Goal: Task Accomplishment & Management: Complete application form

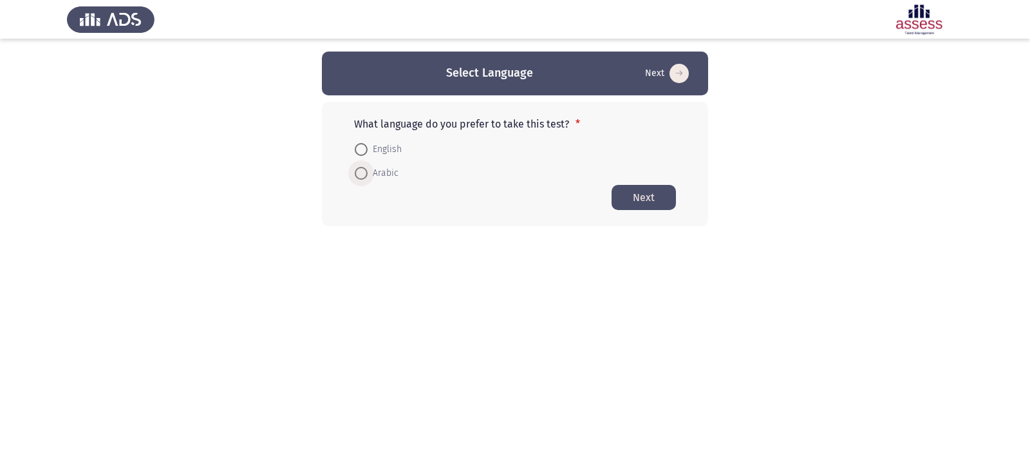
click at [360, 172] on span at bounding box center [361, 173] width 13 height 13
click at [360, 172] on input "Arabic" at bounding box center [361, 173] width 13 height 13
radio input "true"
click at [641, 203] on button "Next" at bounding box center [644, 196] width 64 height 25
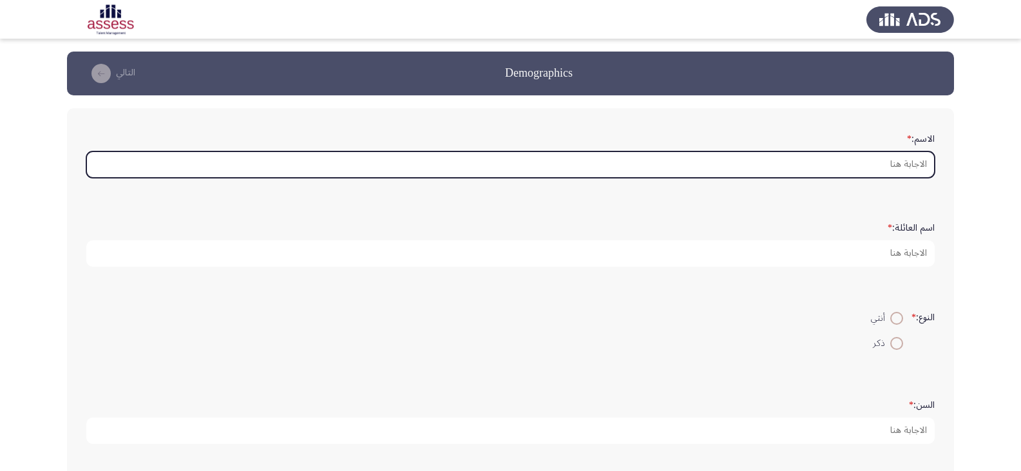
click at [866, 176] on input "الاسم: *" at bounding box center [510, 164] width 848 height 26
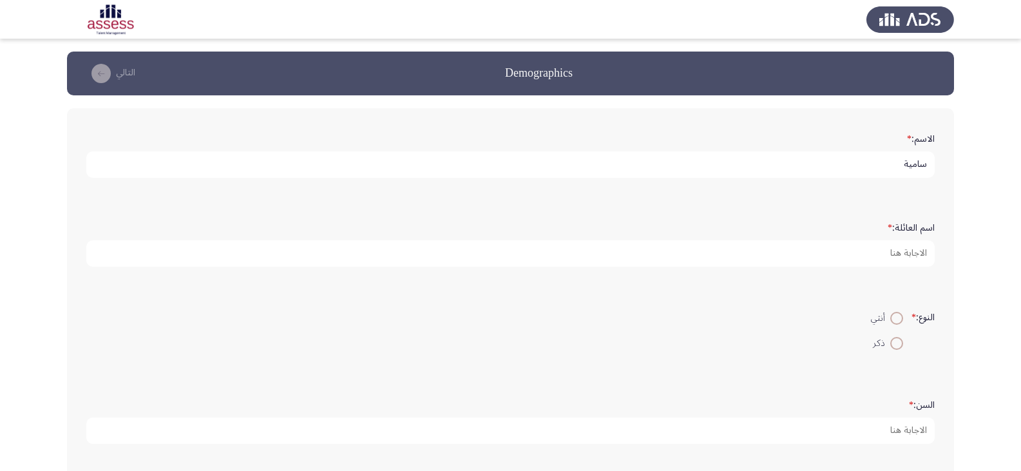
type input "سامية"
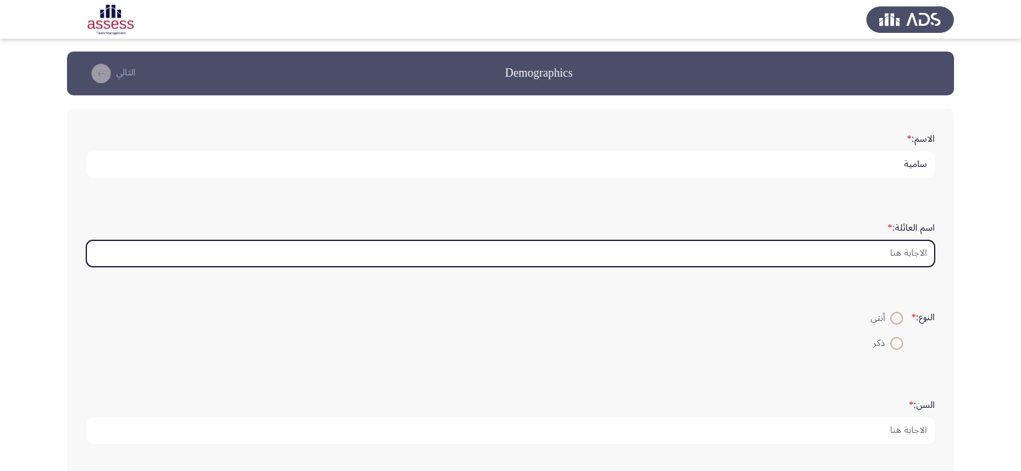
click at [884, 251] on input "اسم العائلة: *" at bounding box center [510, 253] width 848 height 26
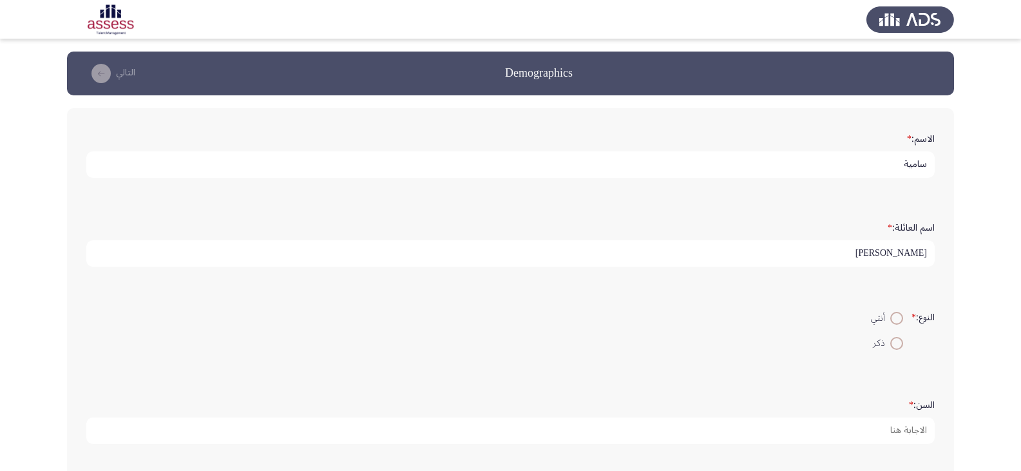
type input "[PERSON_NAME]"
click at [894, 321] on span at bounding box center [896, 318] width 13 height 13
click at [894, 321] on input "أنثي" at bounding box center [896, 318] width 13 height 13
radio input "true"
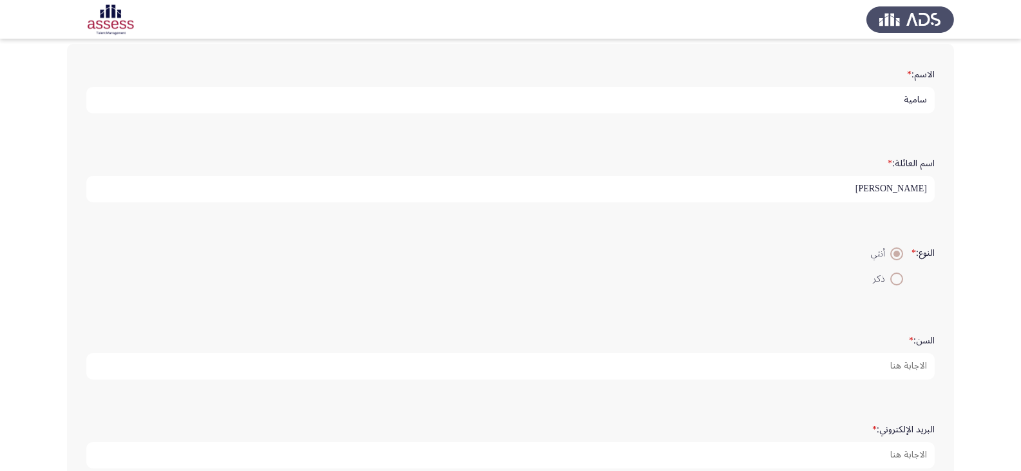
click at [873, 341] on form "السن: *" at bounding box center [510, 354] width 848 height 50
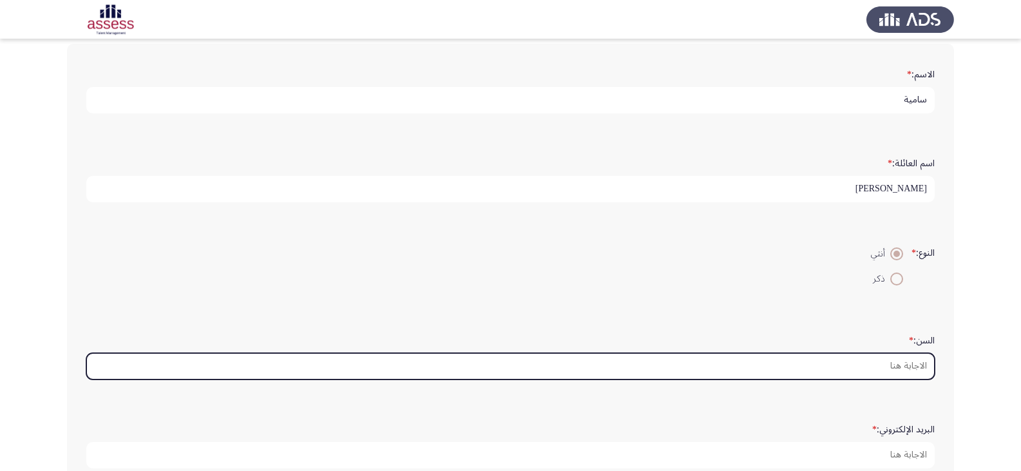
click at [872, 368] on input "السن: *" at bounding box center [510, 366] width 848 height 26
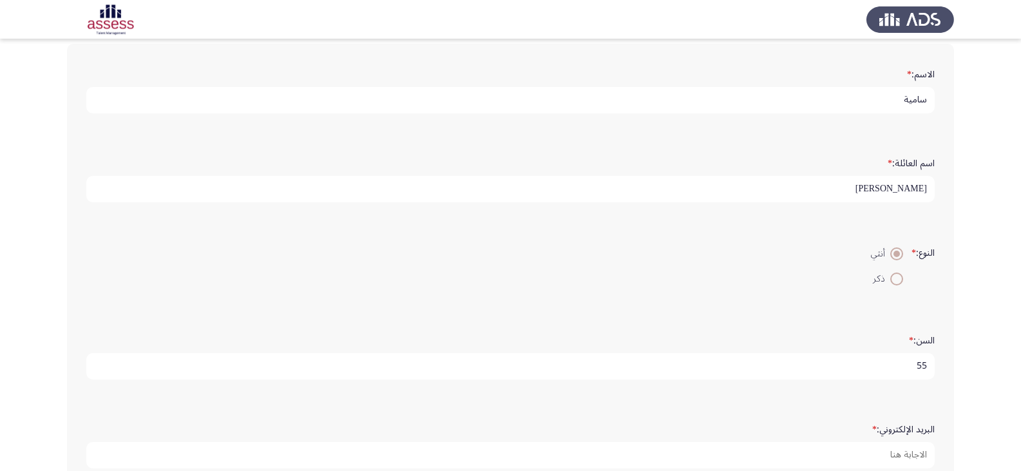
type input "55"
click at [791, 396] on div "السن: * 55" at bounding box center [510, 354] width 861 height 89
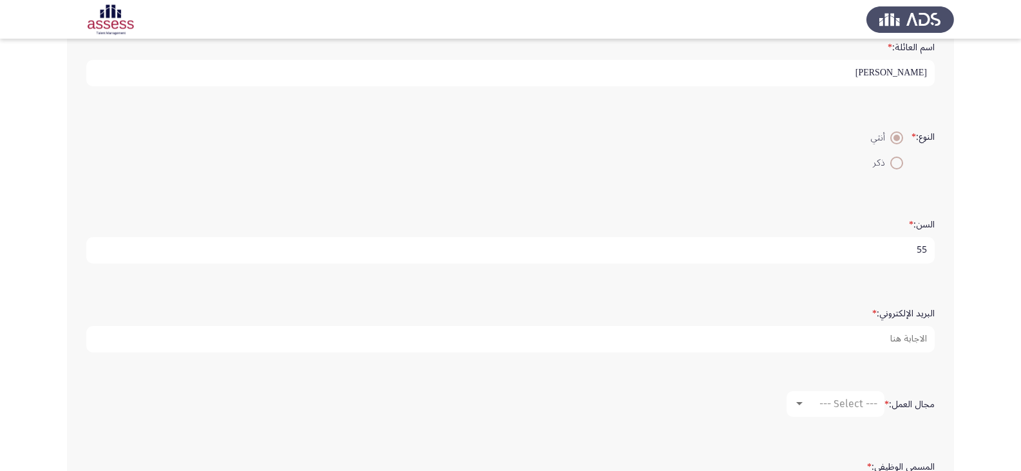
scroll to position [193, 0]
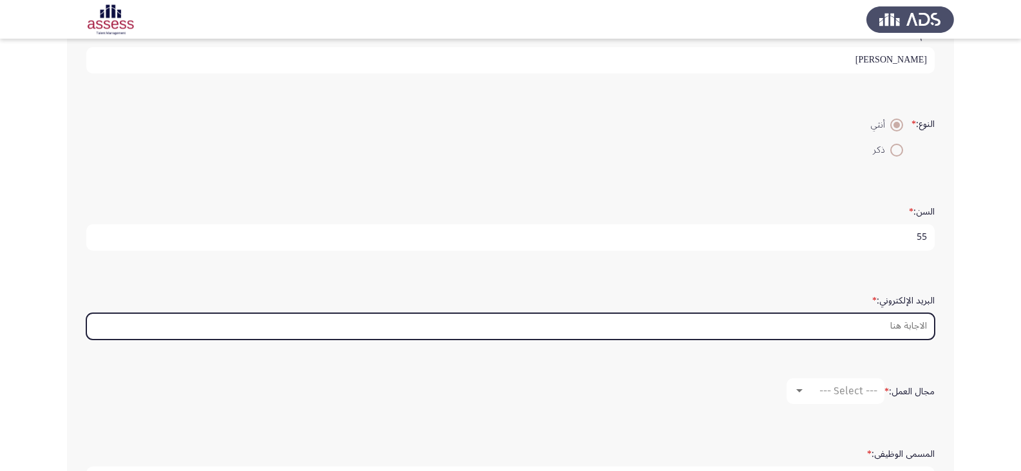
click at [845, 337] on input "البريد الإلكتروني: *" at bounding box center [510, 326] width 848 height 26
type input "س"
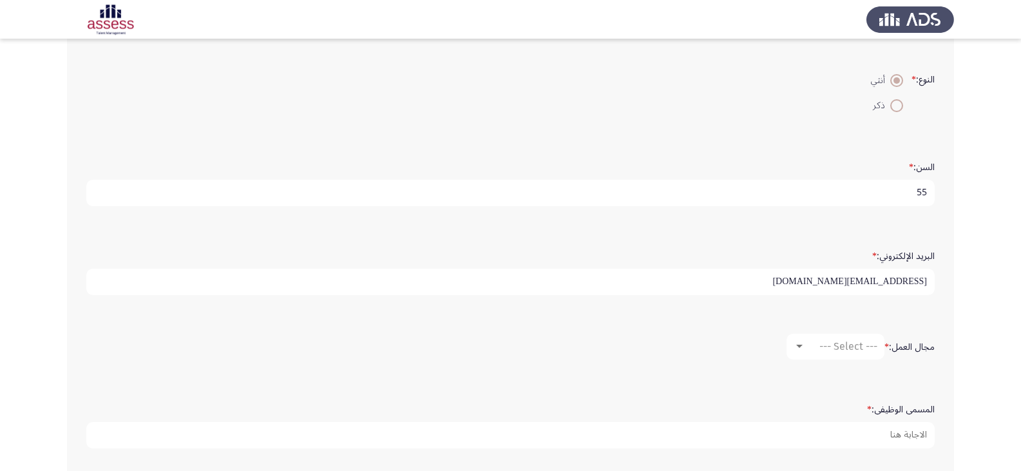
scroll to position [258, 0]
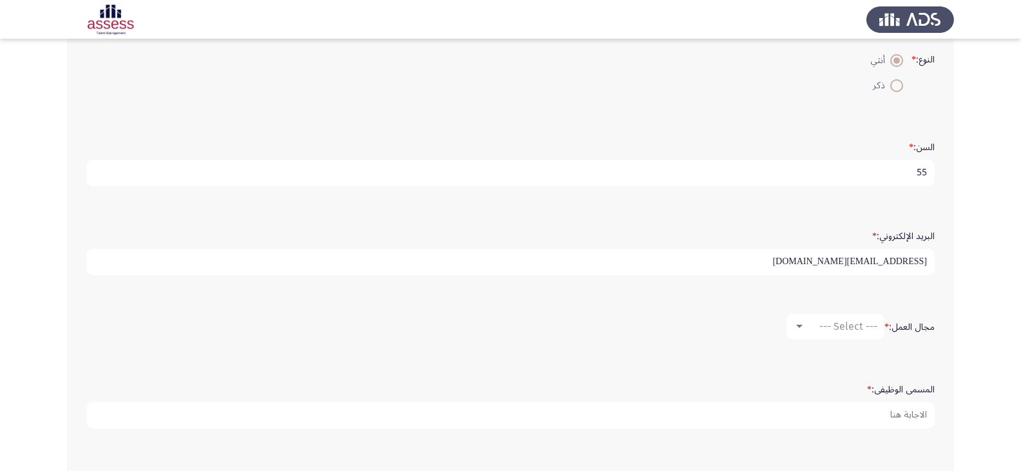
type input "[EMAIL_ADDRESS][DOMAIN_NAME]"
click at [796, 326] on div at bounding box center [799, 326] width 6 height 3
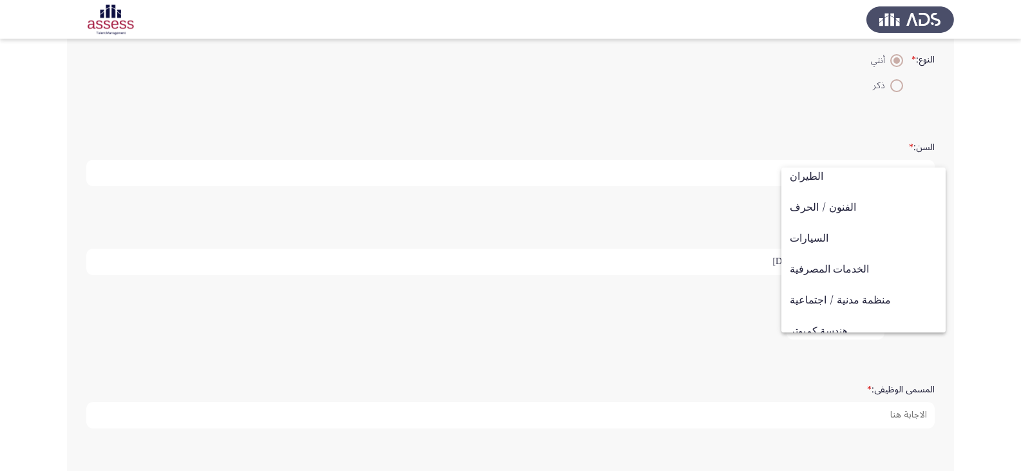
scroll to position [0, 0]
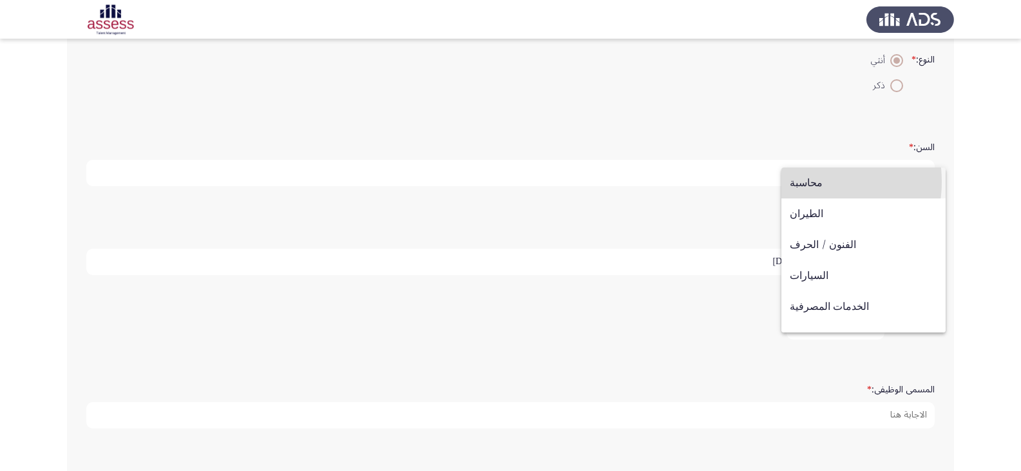
click at [802, 182] on span "محاسبة" at bounding box center [863, 182] width 147 height 31
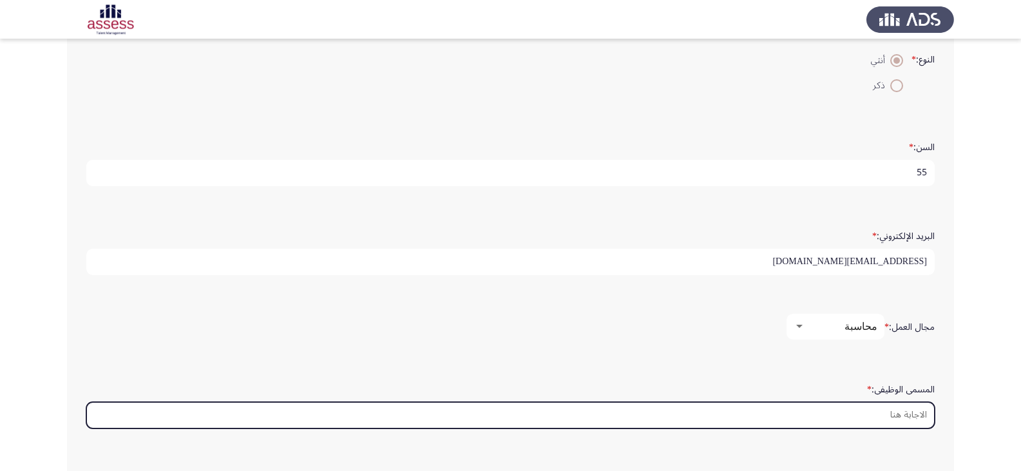
click at [877, 415] on input "المسمى الوظيفى: *" at bounding box center [510, 415] width 848 height 26
type input "l"
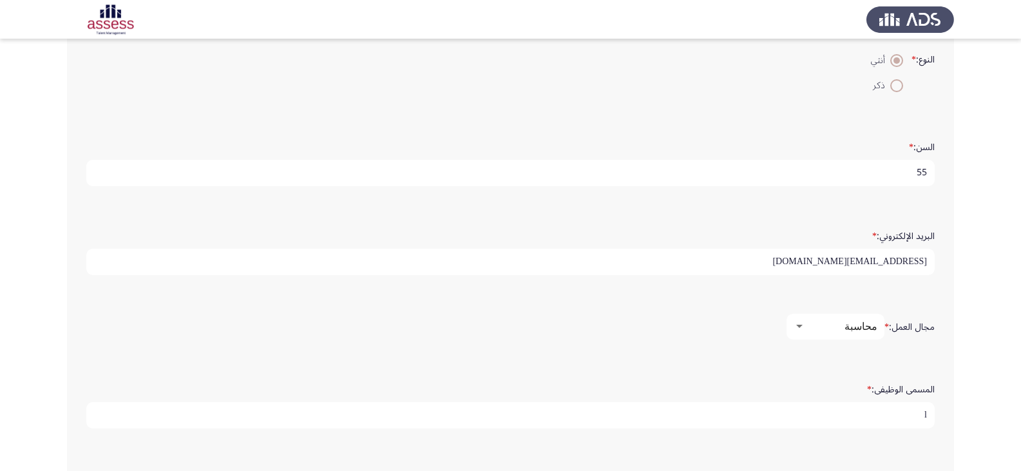
drag, startPoint x: 920, startPoint y: 416, endPoint x: 931, endPoint y: 412, distance: 12.4
click at [931, 412] on input "l" at bounding box center [510, 415] width 848 height 26
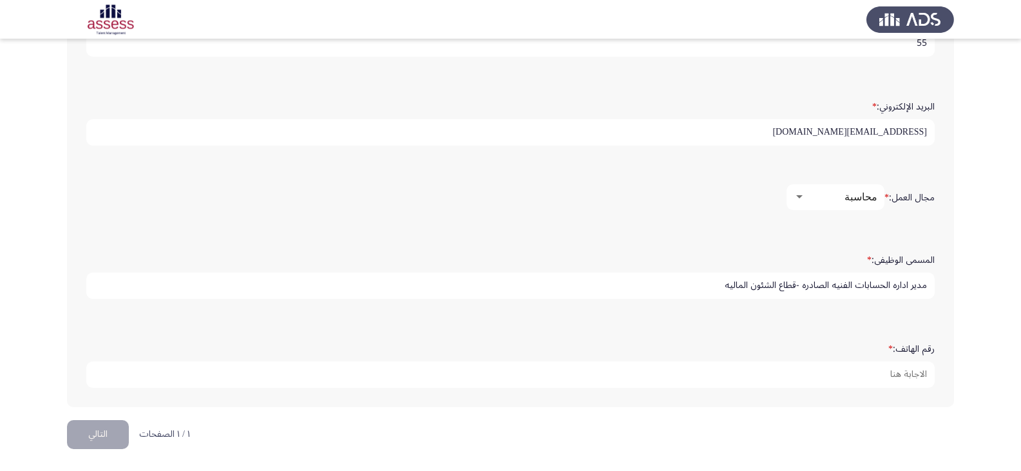
scroll to position [388, 0]
type input "مدير اداره الحسابات الفنيه الصادره -قطاع الشئون الماليه"
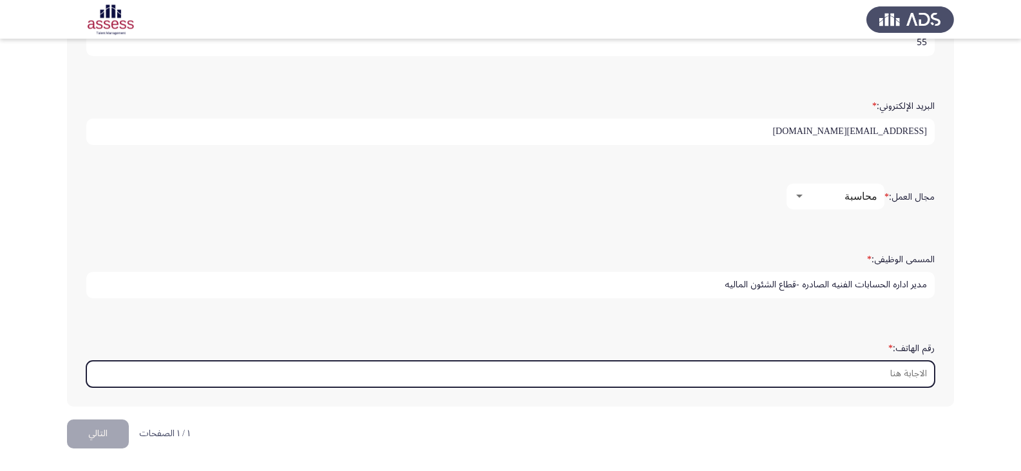
click at [849, 376] on input "رقم الهاتف: *" at bounding box center [510, 374] width 848 height 26
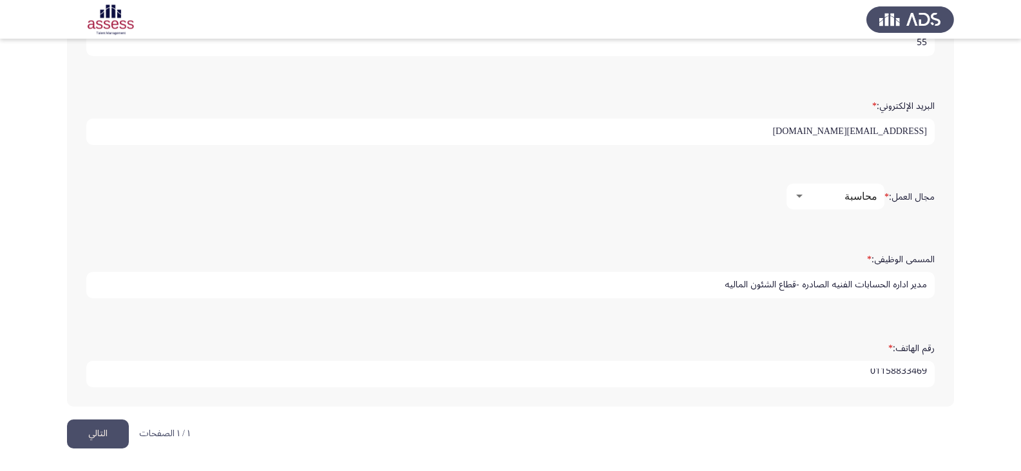
scroll to position [3, 0]
type input "01158833469"
click at [757, 420] on html "Demographics التالي الاسم: * سامية اسم العائلة: * [PERSON_NAME]: * أنثي ذكر الس…" at bounding box center [510, 41] width 1021 height 858
click at [93, 437] on button "التالي" at bounding box center [98, 433] width 62 height 29
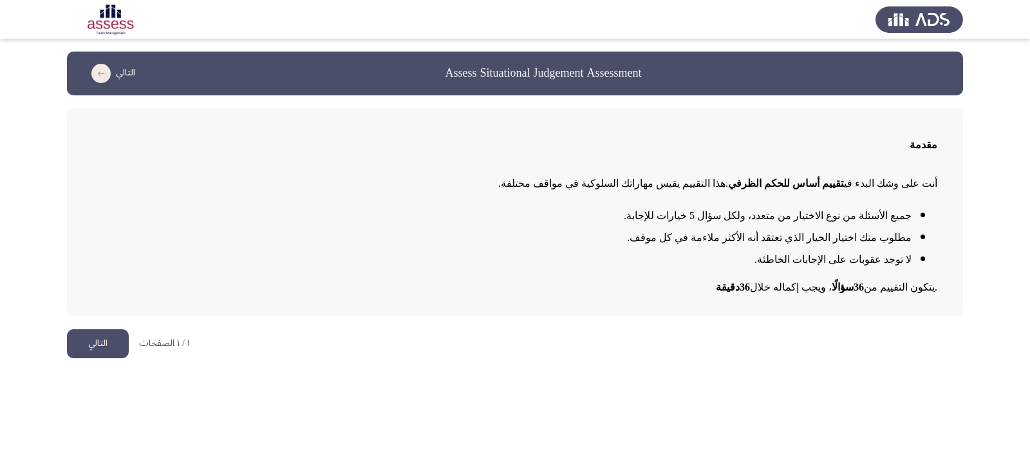
click at [92, 344] on button "التالي" at bounding box center [98, 343] width 62 height 29
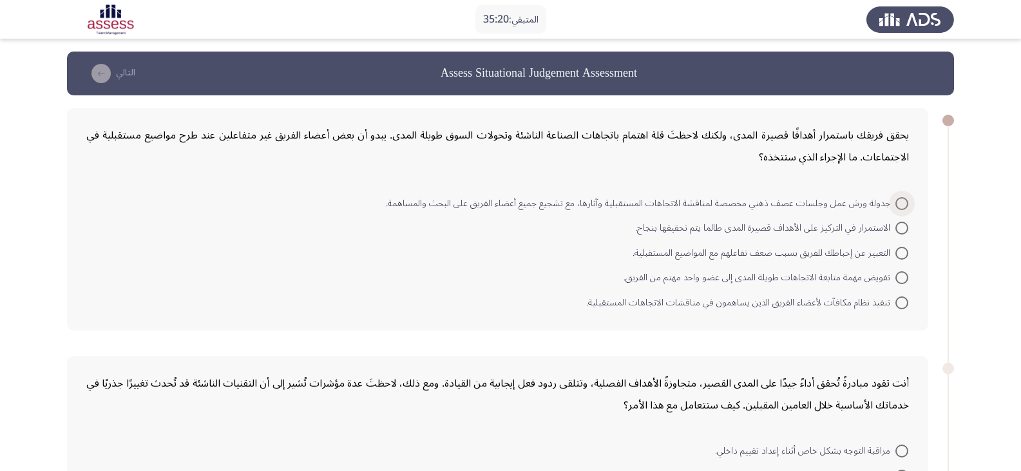
click at [898, 202] on span at bounding box center [901, 203] width 13 height 13
click at [898, 202] on input "جدولة ورش عمل وجلسات عصف ذهني مخصصة لمناقشة الاتجاهات المستقبلية وآثارها، مع تش…" at bounding box center [901, 203] width 13 height 13
radio input "true"
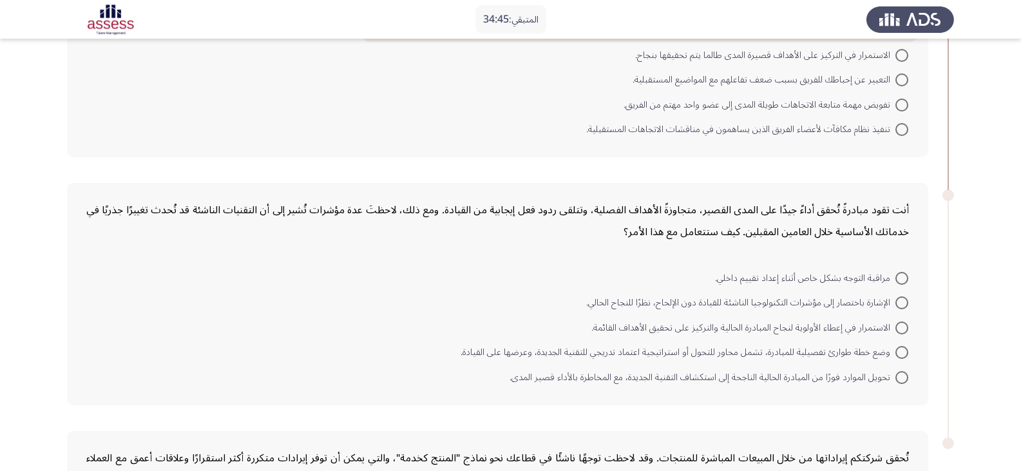
scroll to position [193, 0]
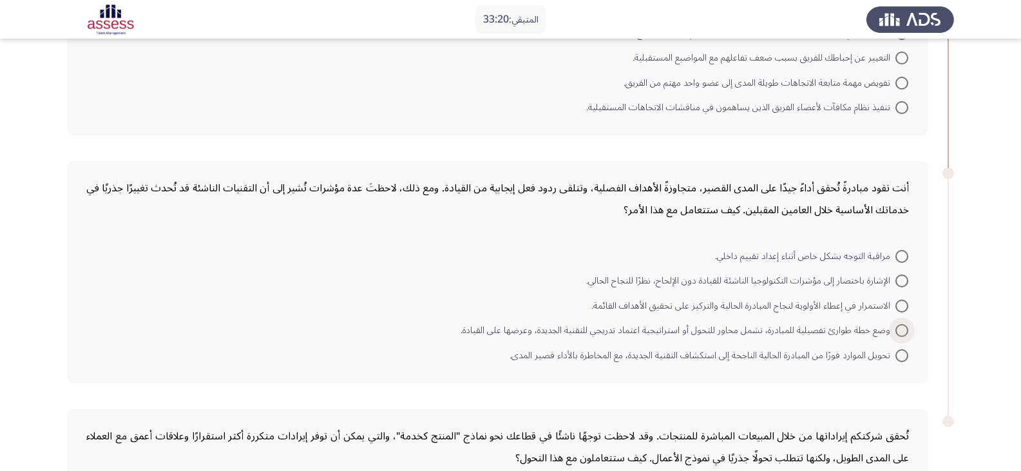
click at [901, 329] on span at bounding box center [901, 330] width 13 height 13
click at [901, 329] on input "وضع خطة طوارئ تفصيلية للمبادرة، تشمل محاور للتحول أو استراتيجية اعتماد تدريجي ل…" at bounding box center [901, 330] width 13 height 13
radio input "true"
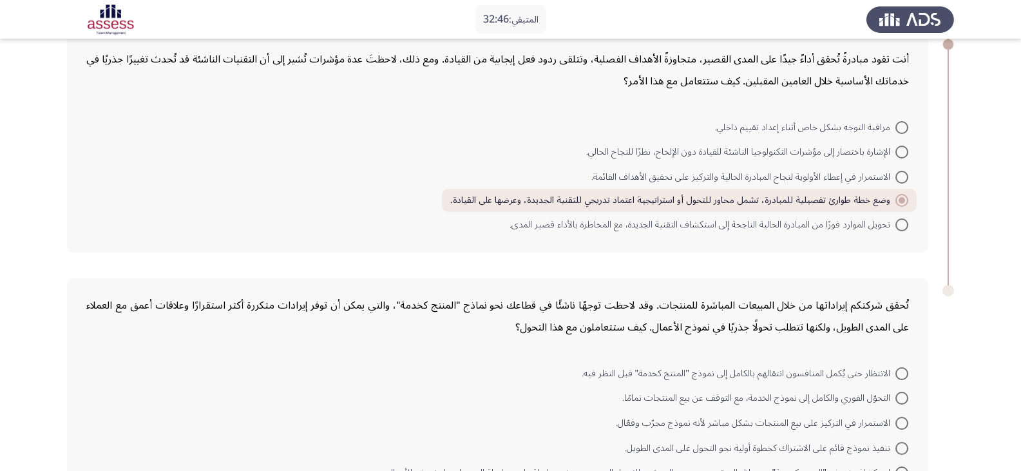
scroll to position [386, 0]
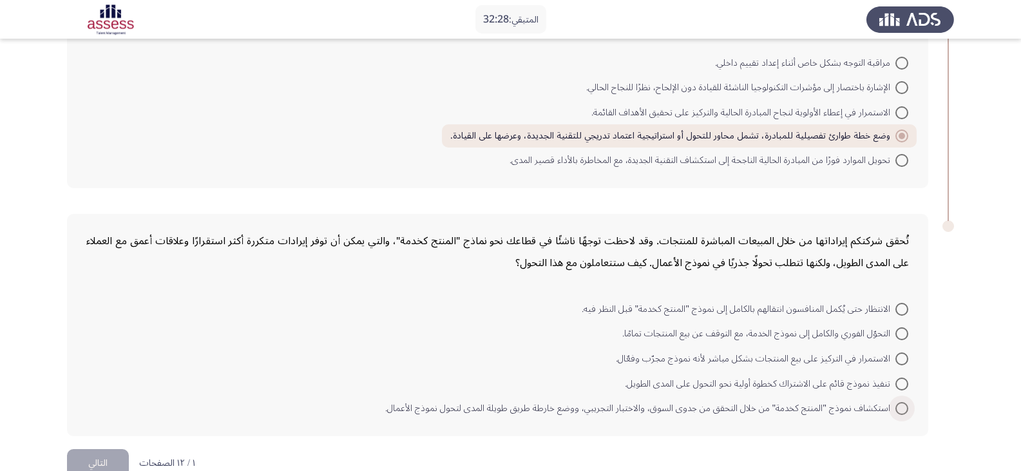
click at [902, 409] on span at bounding box center [901, 408] width 13 height 13
click at [902, 409] on input "استكشاف نموذج "المنتج كخدمة" من خلال التحقق من جدوى السوق، والاختبار التجريبي، …" at bounding box center [901, 408] width 13 height 13
radio input "true"
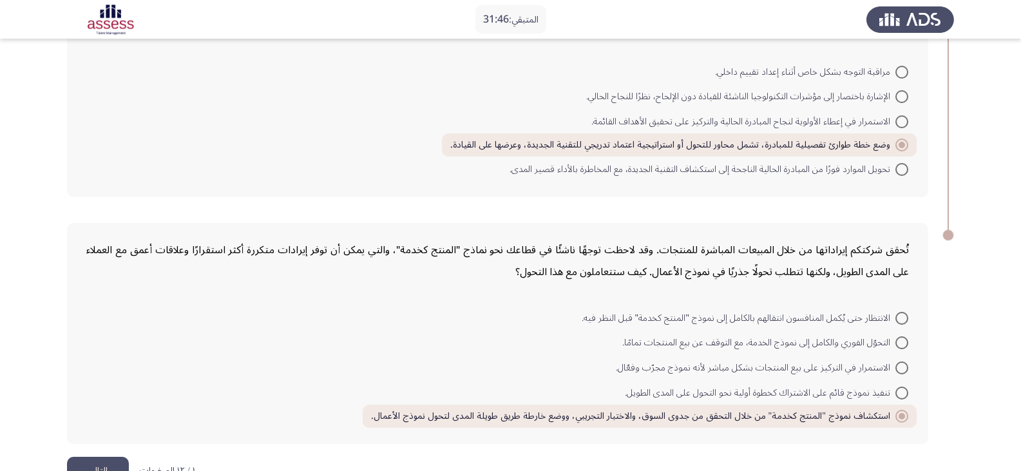
scroll to position [415, 0]
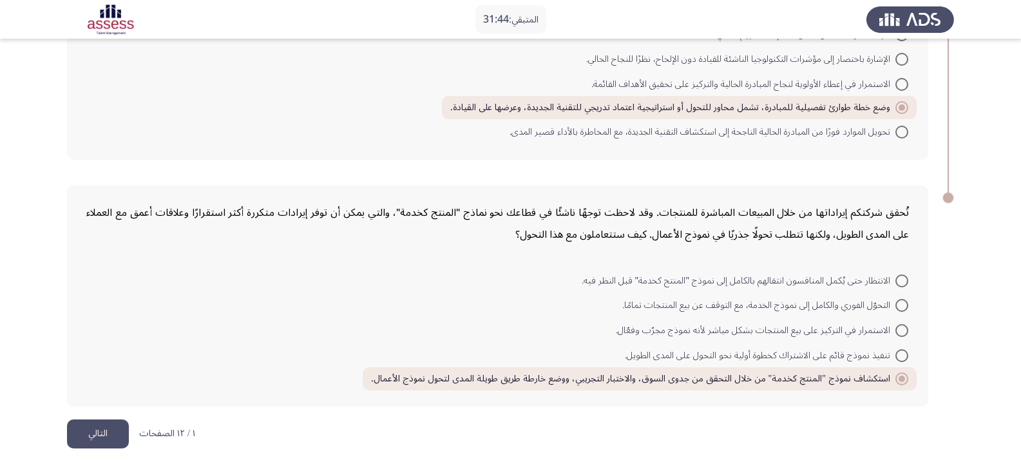
click at [88, 432] on button "التالي" at bounding box center [98, 433] width 62 height 29
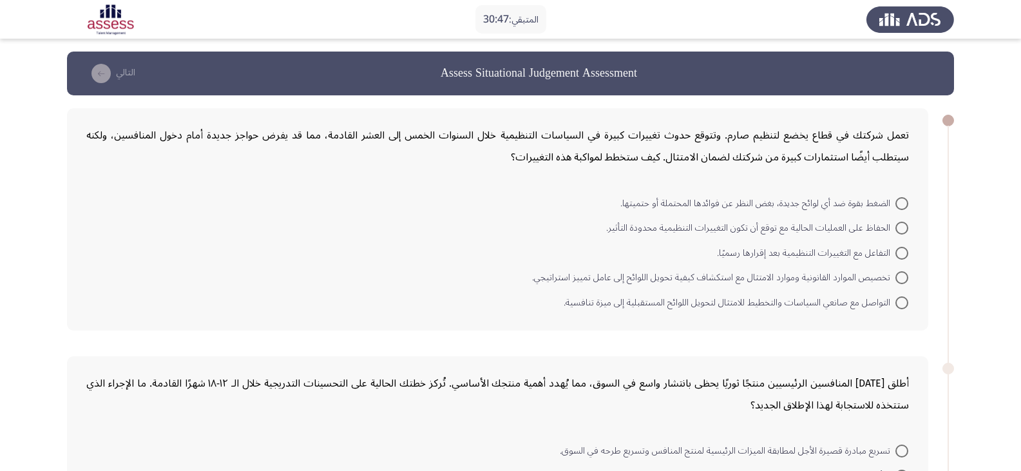
click at [902, 301] on span at bounding box center [901, 302] width 13 height 13
click at [902, 301] on input "التواصل مع صانعي السياسات والتخطيط للامتثال لتحويل اللوائح المستقبلية إلى ميزة …" at bounding box center [901, 302] width 13 height 13
radio input "true"
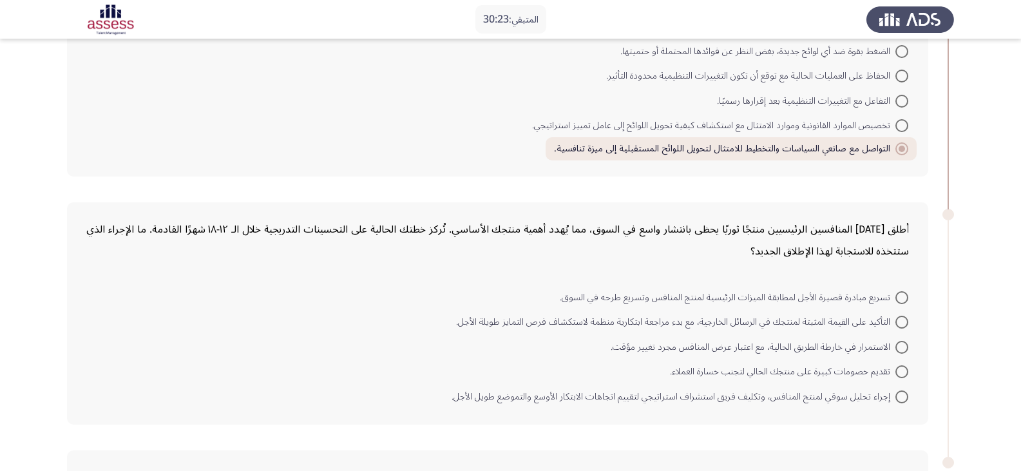
scroll to position [193, 0]
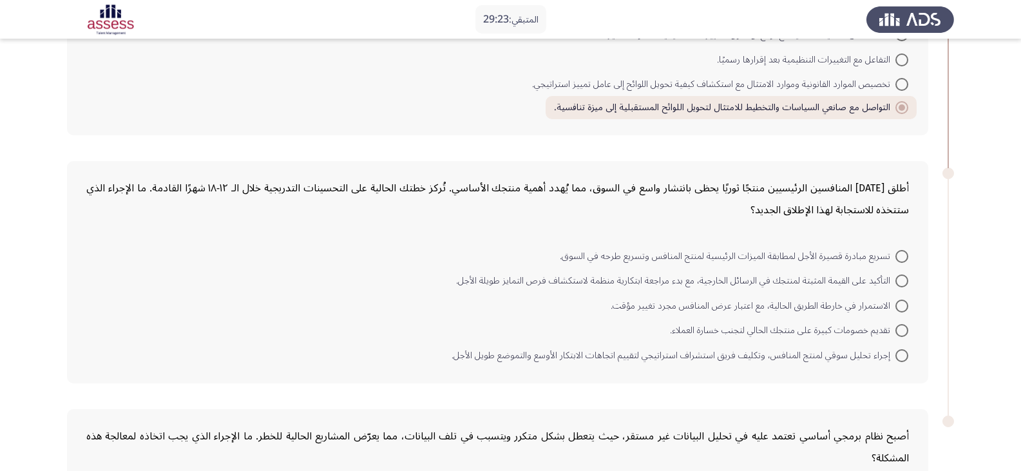
click at [905, 354] on span at bounding box center [901, 355] width 13 height 13
click at [905, 354] on input "إجراء تحليل سوقي لمنتج المنافس، وتكليف فريق استشراف استراتيجي لتقييم اتجاهات ال…" at bounding box center [901, 355] width 13 height 13
radio input "true"
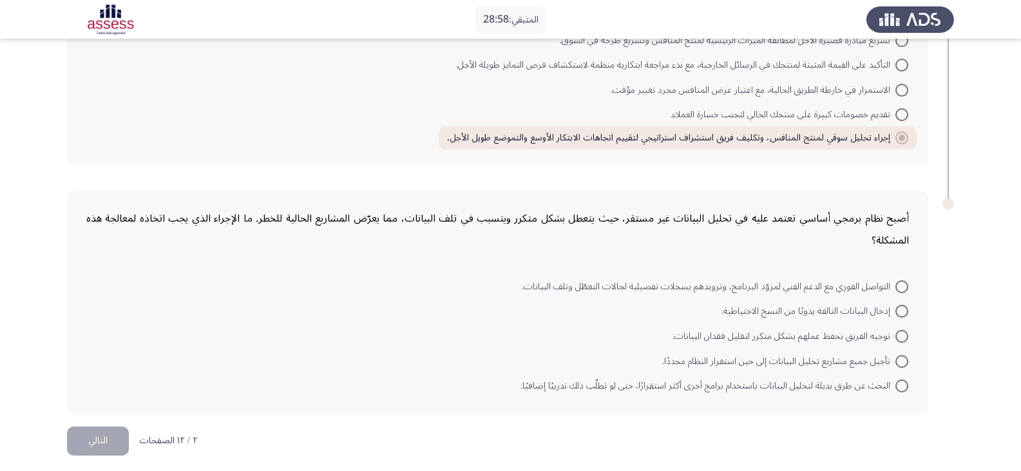
scroll to position [416, 0]
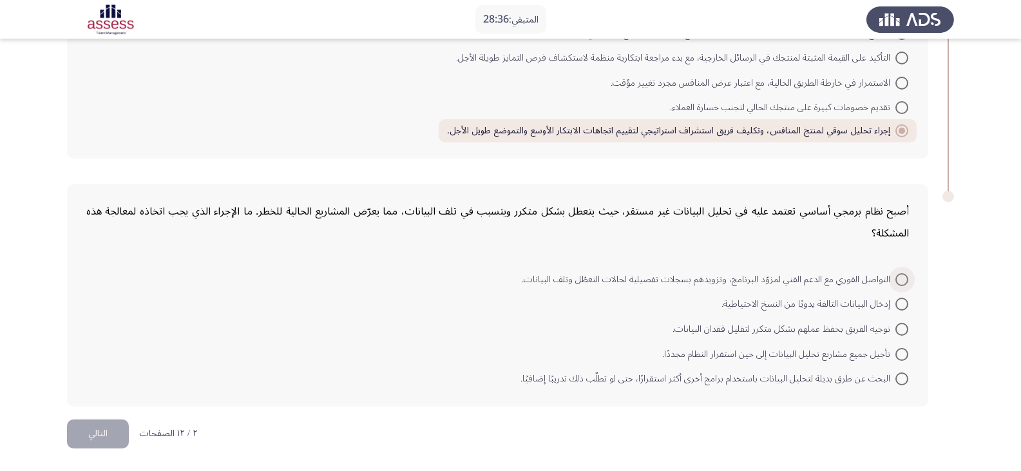
click at [904, 279] on span at bounding box center [901, 279] width 13 height 13
click at [904, 279] on input "التواصل الفوري مع الدعم الفني لمزوّد البرنامج، وتزويدهم بسجلات تفصيلية لحالات ا…" at bounding box center [901, 279] width 13 height 13
radio input "true"
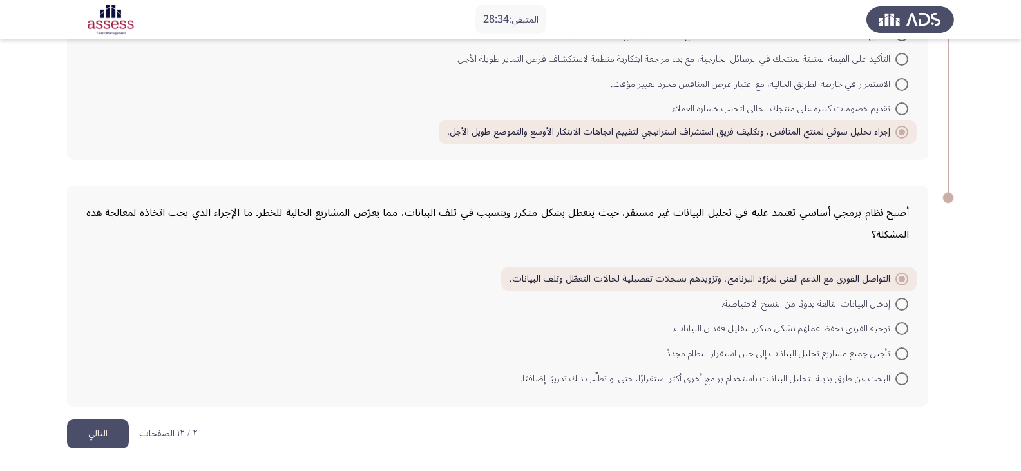
click at [106, 427] on button "التالي" at bounding box center [98, 433] width 62 height 29
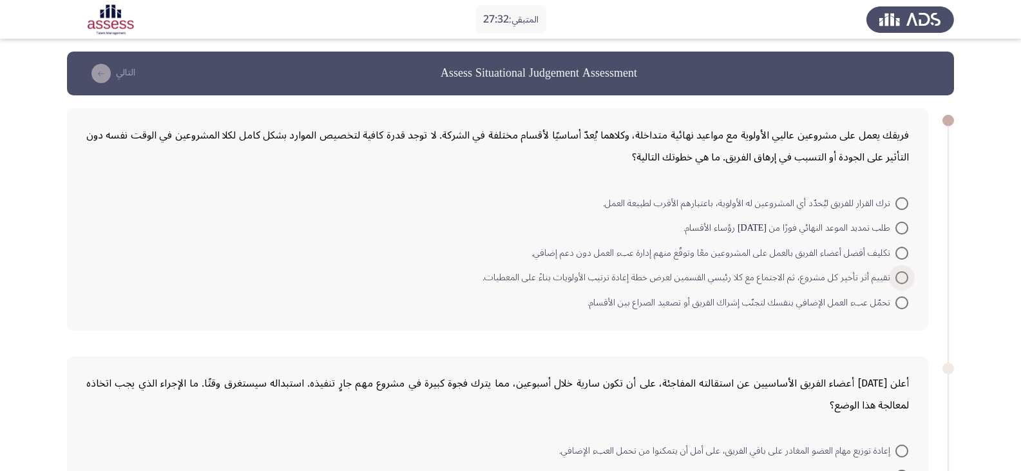
click at [901, 276] on span at bounding box center [901, 277] width 13 height 13
click at [901, 276] on input "تقييم أثر تأخير كل مشروع، ثم الاجتماع مع كلا رئيسي القسمين لعرض خطة إعادة ترتيب…" at bounding box center [901, 277] width 13 height 13
radio input "true"
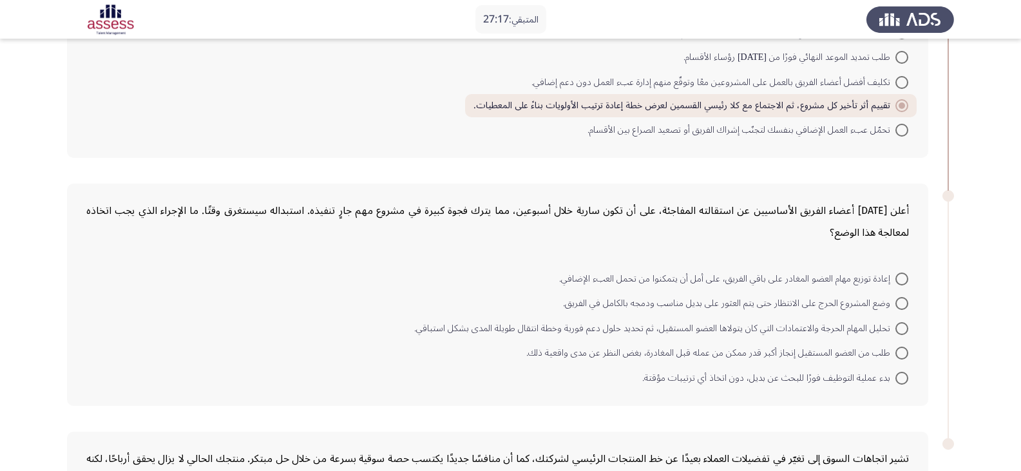
scroll to position [193, 0]
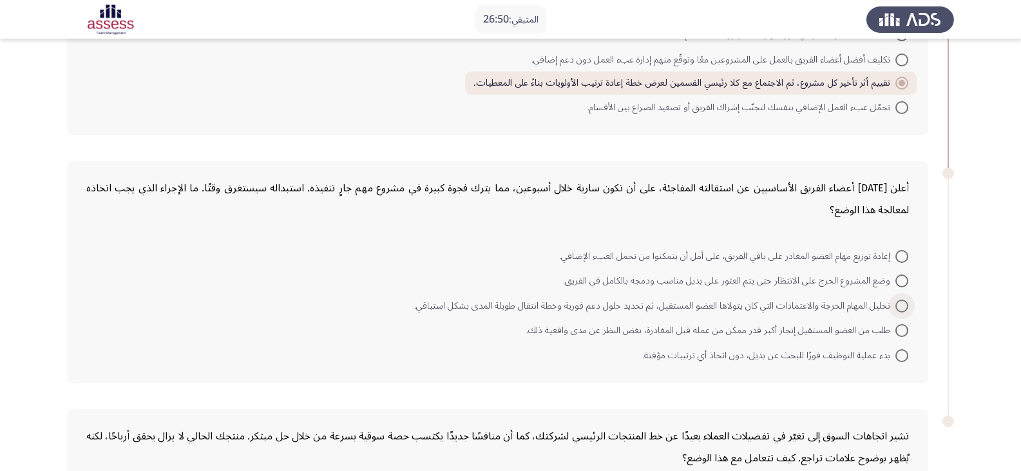
click at [899, 305] on span at bounding box center [901, 305] width 13 height 13
click at [899, 305] on input "تحليل المهام الحرجة والاعتمادات التي كان يتولاها العضو المستقيل، ثم تحديد حلول …" at bounding box center [901, 305] width 13 height 13
radio input "true"
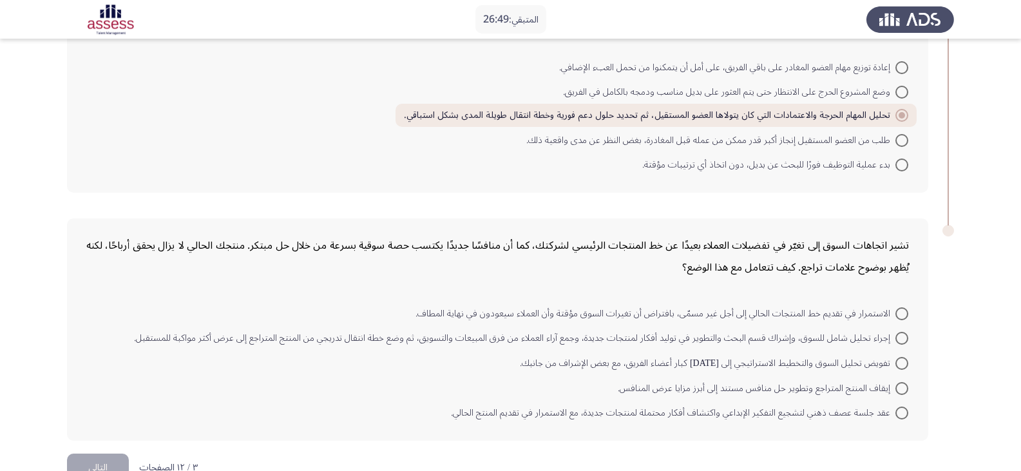
scroll to position [386, 0]
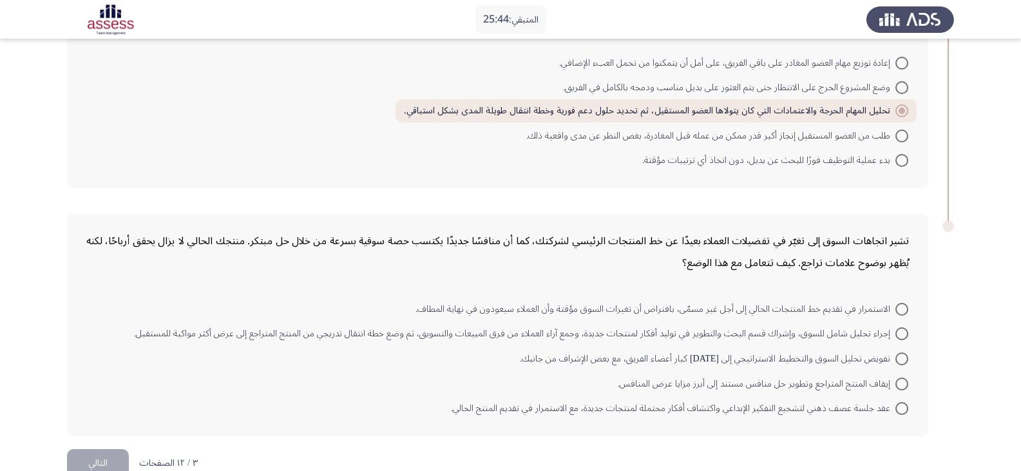
click at [900, 331] on span at bounding box center [901, 333] width 13 height 13
click at [900, 331] on input "إجراء تحليل شامل للسوق، وإشراك قسم البحث والتطوير في توليد أفكار لمنتجات جديدة،…" at bounding box center [901, 333] width 13 height 13
radio input "true"
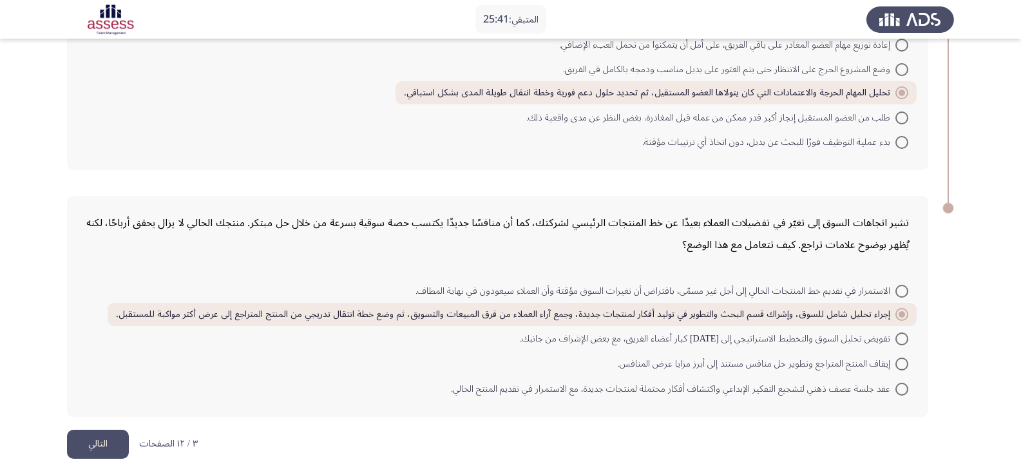
scroll to position [415, 0]
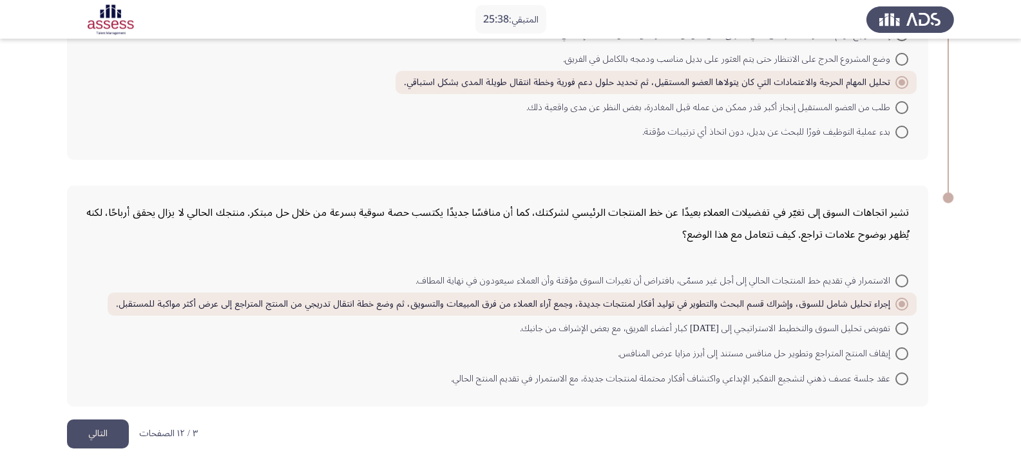
click at [91, 428] on button "التالي" at bounding box center [98, 433] width 62 height 29
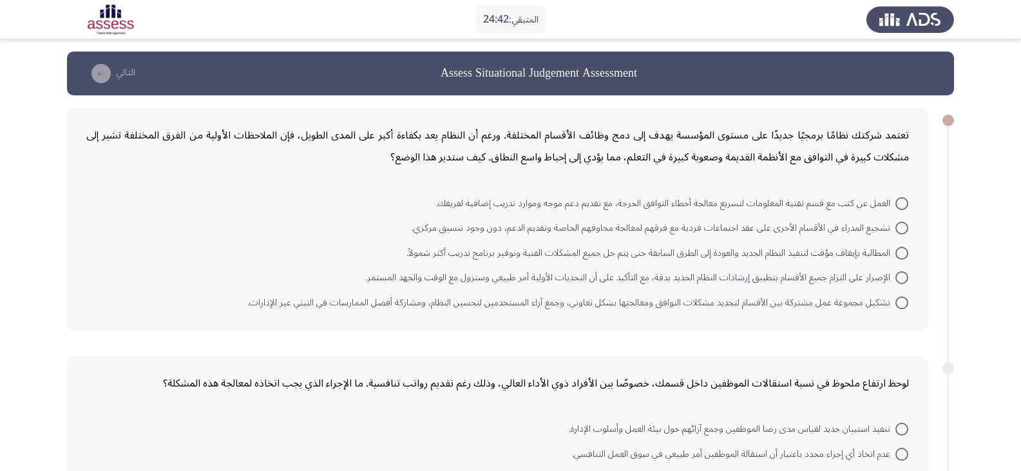
click at [902, 303] on span at bounding box center [902, 303] width 0 height 0
click at [901, 303] on input "تشكيل مجموعة عمل مشتركة بين الأقسام لتحديد مشكلات التوافق ومعالجتها بشكل تعاوني…" at bounding box center [901, 302] width 13 height 13
radio input "true"
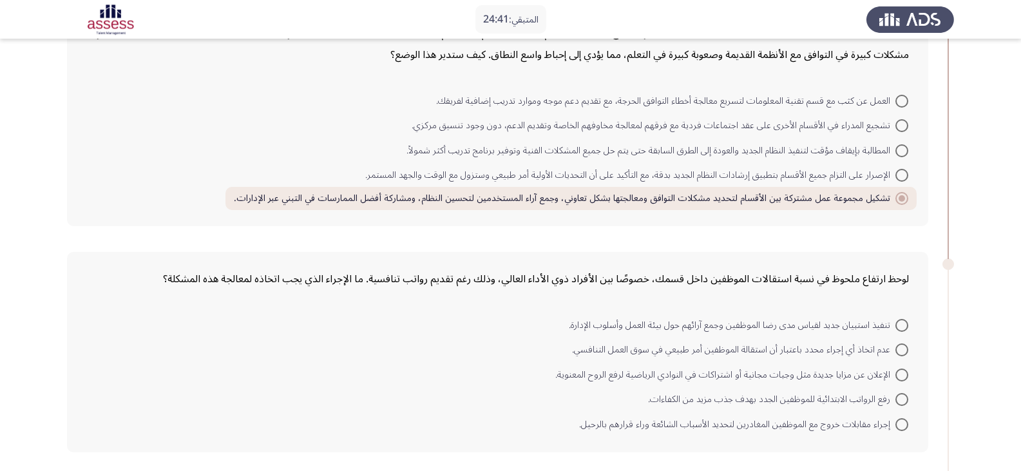
scroll to position [193, 0]
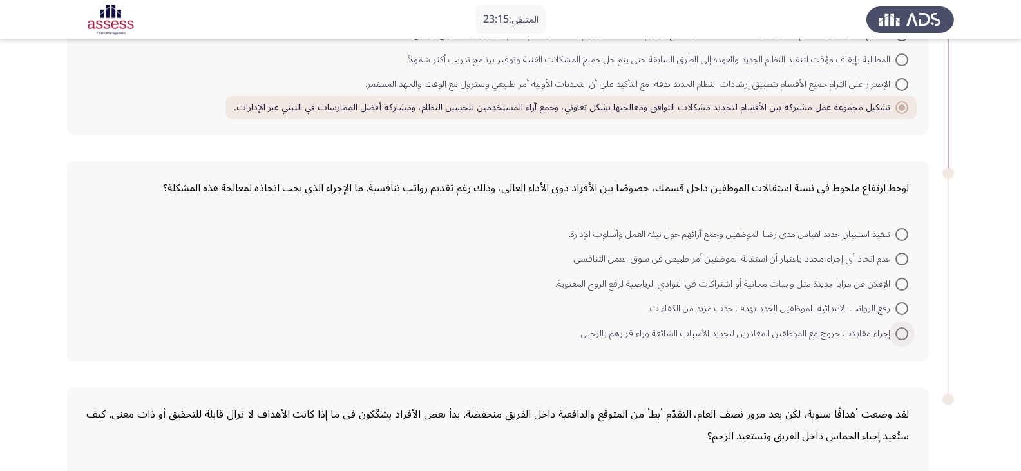
click at [901, 336] on span at bounding box center [901, 333] width 13 height 13
click at [901, 336] on input "إجراء مقابلات خروج مع الموظفين المغادرين لتحديد الأسباب الشائعة وراء قرارهم بال…" at bounding box center [901, 333] width 13 height 13
radio input "true"
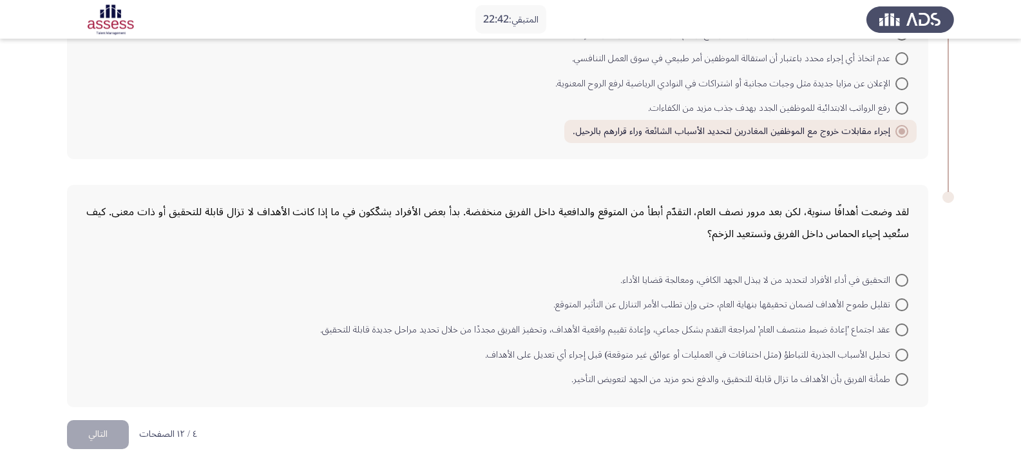
scroll to position [394, 0]
click at [902, 353] on span at bounding box center [901, 354] width 13 height 13
click at [902, 353] on input "تحليل الأسباب الجذرية للتباطؤ (مثل اختناقات في العمليات أو عوائق غير متوقعة) قب…" at bounding box center [901, 354] width 13 height 13
radio input "true"
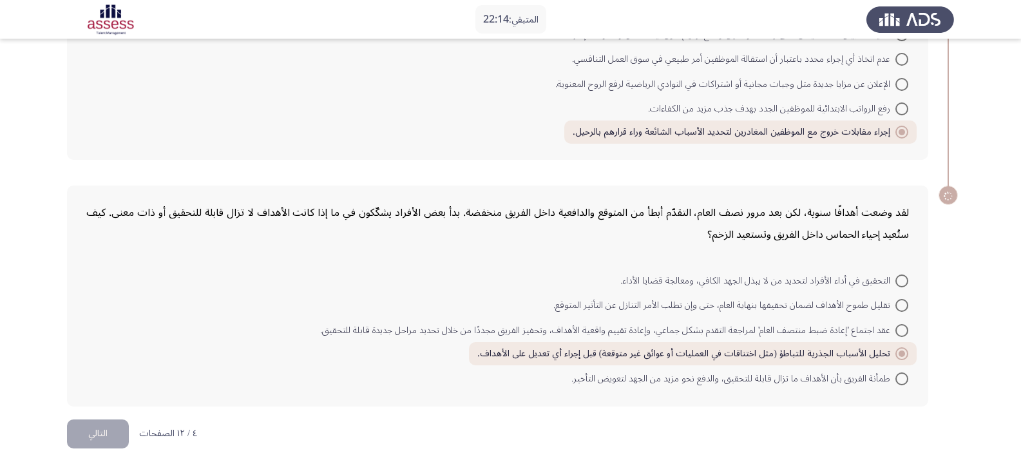
scroll to position [393, 0]
drag, startPoint x: 79, startPoint y: 431, endPoint x: 236, endPoint y: 402, distance: 160.5
click at [236, 402] on div "Assess Situational Judgement Assessment التالي تعتمد شركتك نظامًا برمجيًا جديدً…" at bounding box center [510, 39] width 887 height 761
click at [82, 430] on button "التالي" at bounding box center [98, 433] width 62 height 29
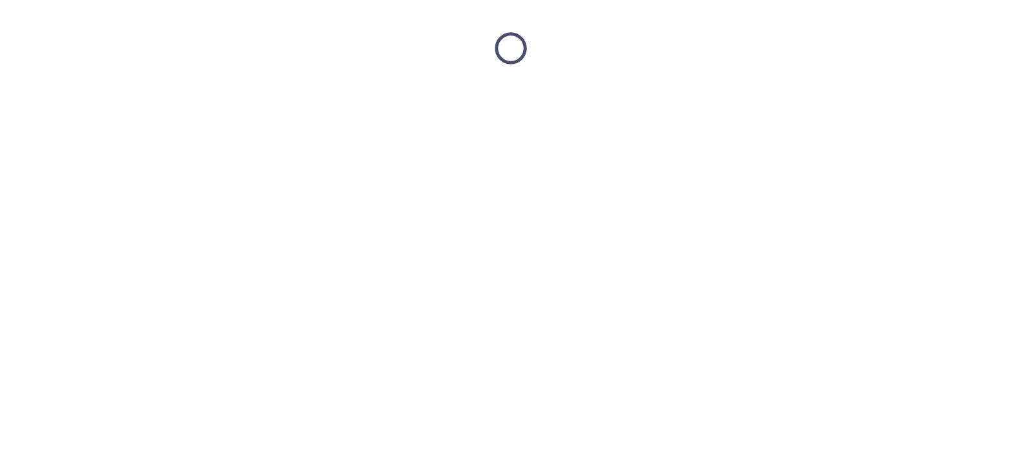
scroll to position [0, 0]
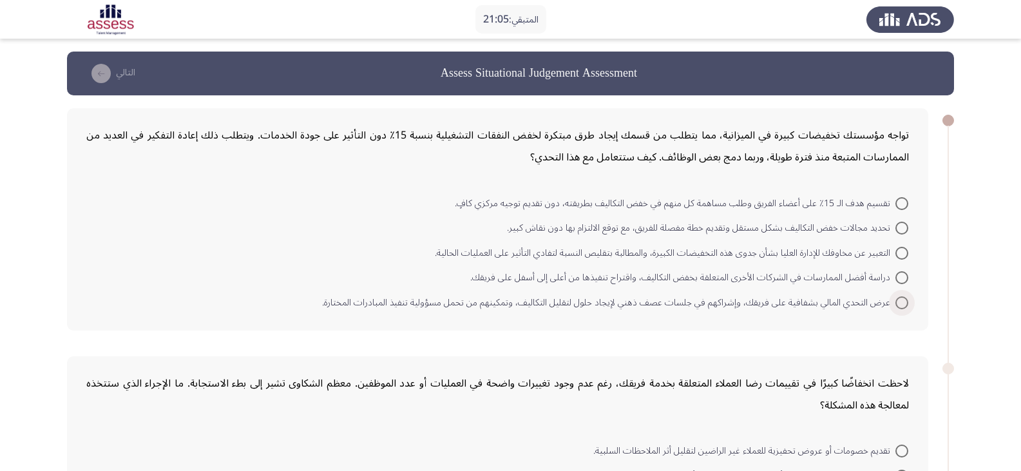
click at [900, 306] on span at bounding box center [901, 302] width 13 height 13
click at [900, 306] on input "عرض التحدي المالي بشفافية على فريقك، وإشراكهم في جلسات عصف ذهني لإيجاد حلول لتق…" at bounding box center [901, 302] width 13 height 13
radio input "true"
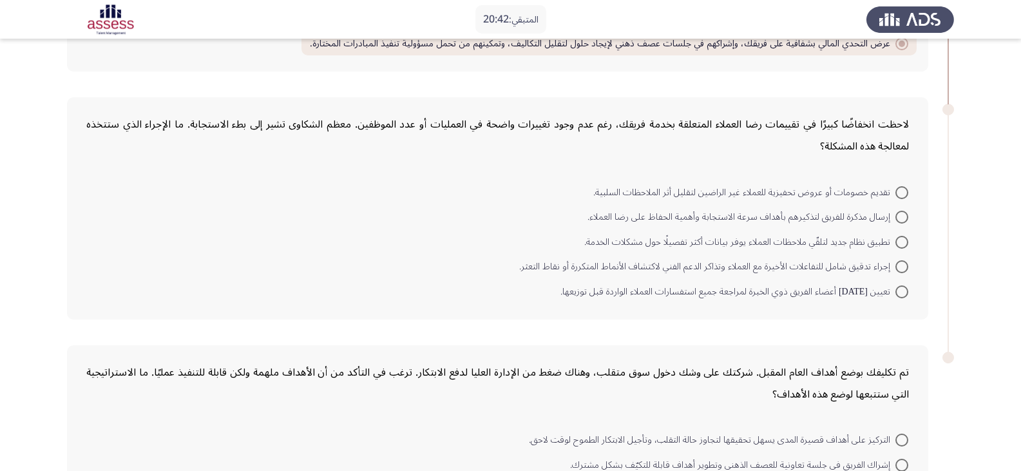
scroll to position [258, 0]
click at [905, 265] on span at bounding box center [901, 266] width 13 height 13
click at [905, 265] on input "إجراء تدقيق شامل للتفاعلات الأخيرة مع العملاء وتذاكر الدعم الفني لاكتشاف الأنما…" at bounding box center [901, 266] width 13 height 13
radio input "true"
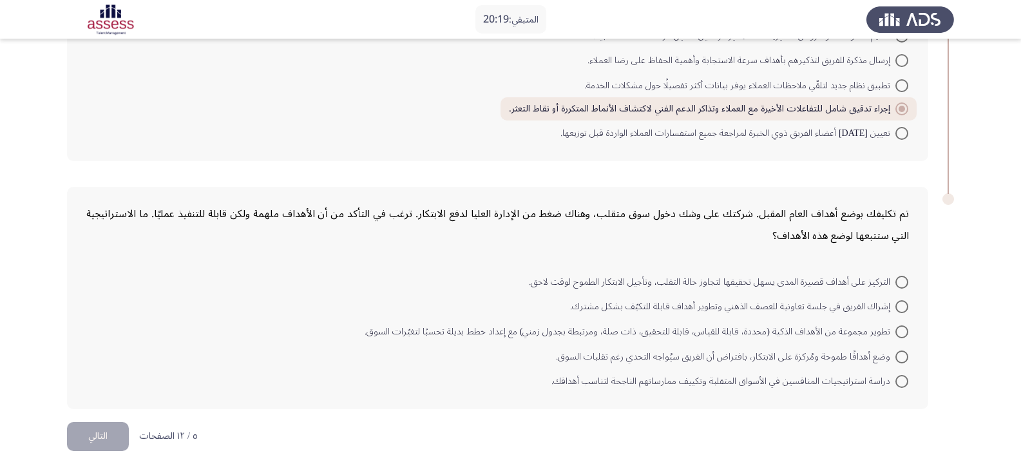
scroll to position [416, 0]
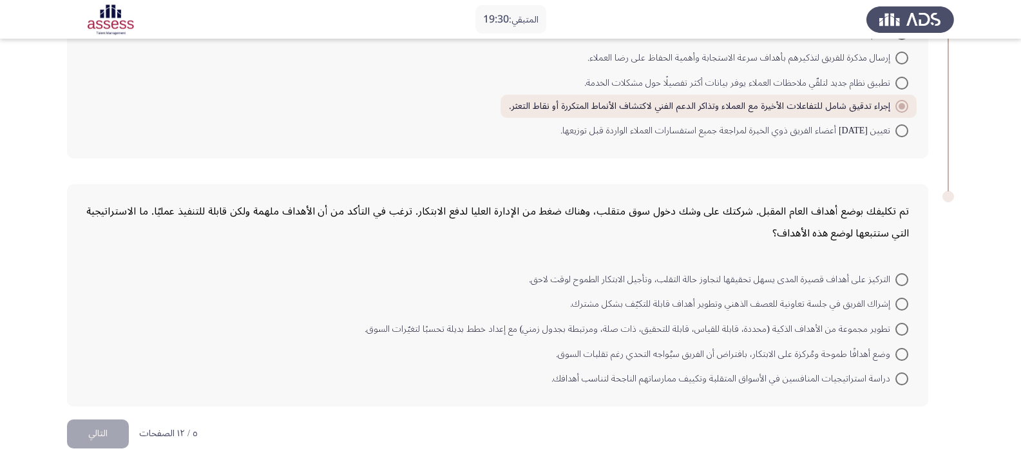
click at [904, 327] on span at bounding box center [901, 329] width 13 height 13
click at [904, 327] on input "تطوير مجموعة من الأهداف الذكية (محددة، قابلة للقياس، قابلة للتحقيق، ذات صلة، وم…" at bounding box center [901, 329] width 13 height 13
radio input "true"
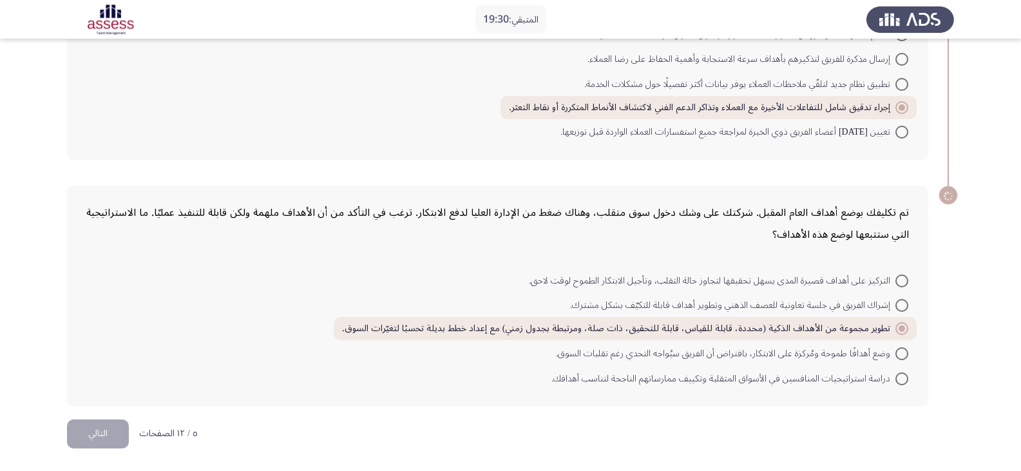
scroll to position [415, 0]
click at [106, 437] on button "التالي" at bounding box center [98, 433] width 62 height 29
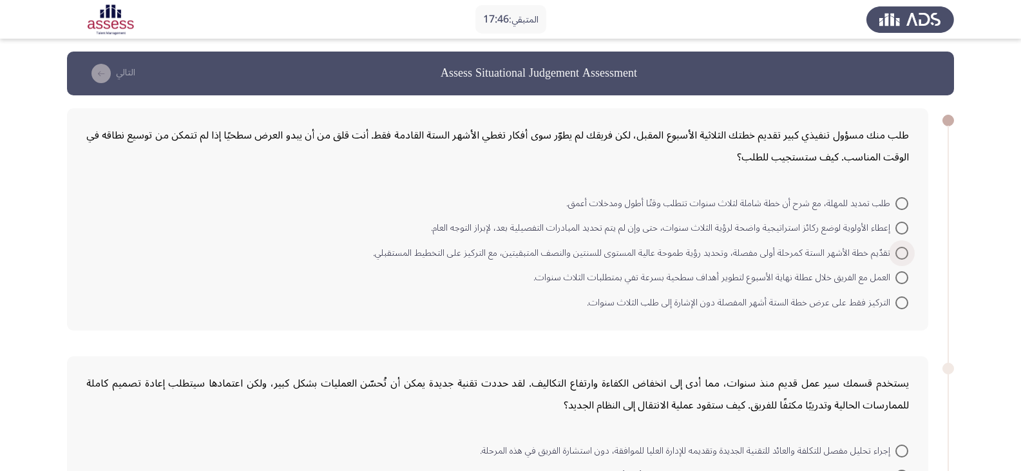
click at [900, 252] on span at bounding box center [901, 253] width 13 height 13
click at [900, 252] on input "تقدّيم خطة الأشهر الستة كمرحلة أولى مفصلة، وتحديد رؤية طموحة عالية المستوى للسن…" at bounding box center [901, 253] width 13 height 13
radio input "true"
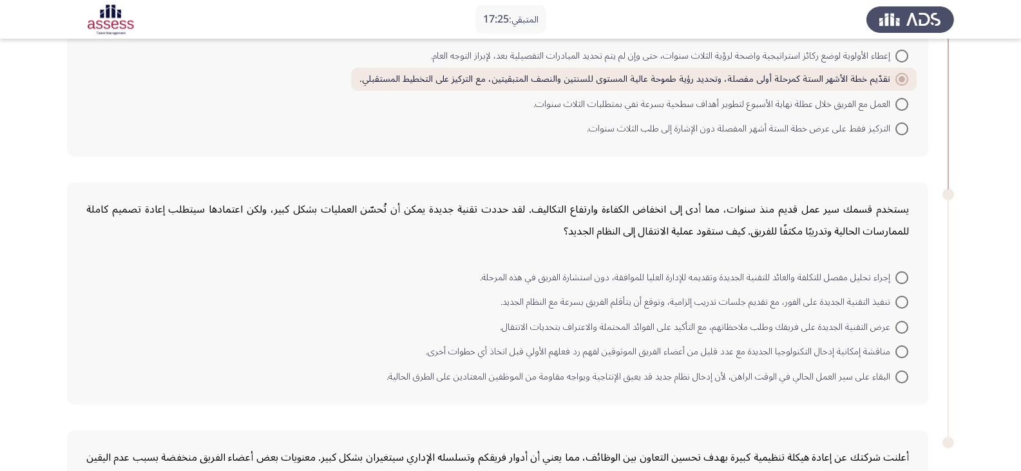
scroll to position [193, 0]
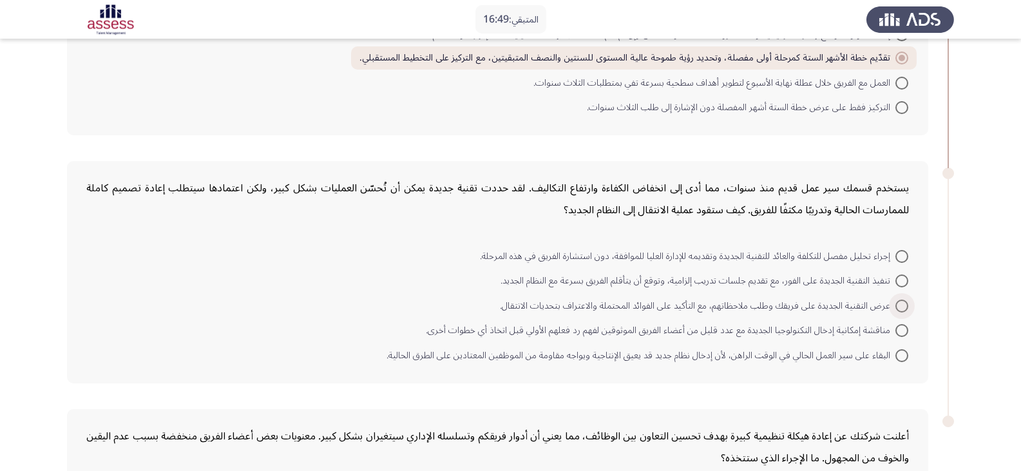
click at [902, 306] on span at bounding box center [902, 306] width 0 height 0
click at [901, 306] on input "عرض التقنية الجديدة على فريقك وطلب ملاحظاتهم، مع التأكيد على الفوائد المحتملة و…" at bounding box center [901, 305] width 13 height 13
radio input "true"
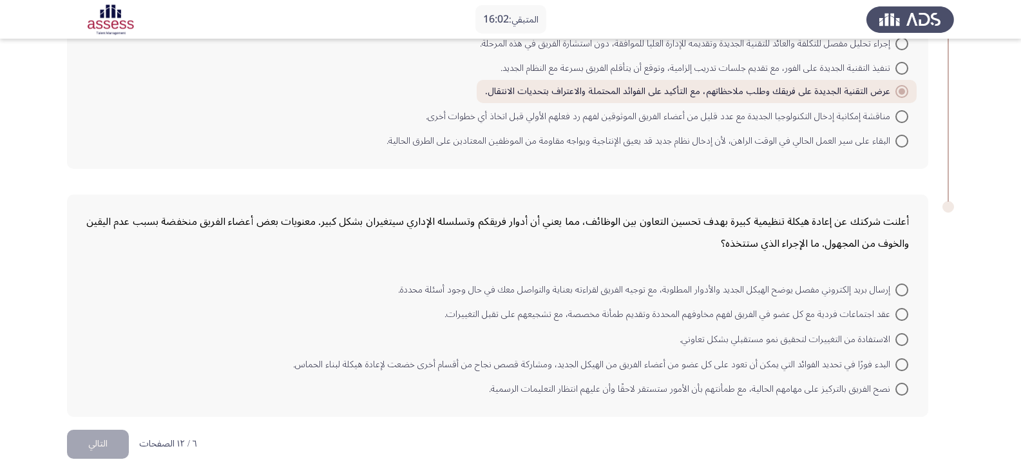
scroll to position [416, 0]
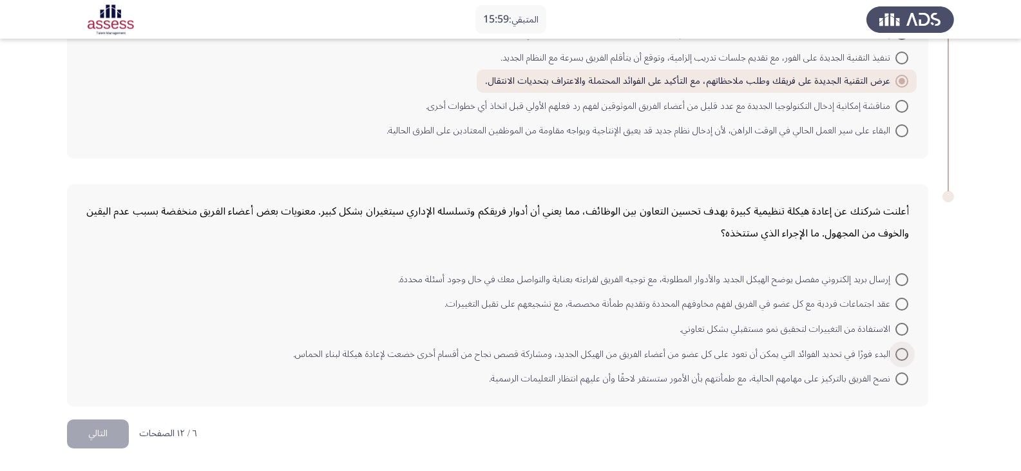
click at [904, 353] on span at bounding box center [901, 354] width 13 height 13
click at [904, 353] on input "البدء فورًا في تحديد الفوائد التي يمكن أن تعود على كل عضو من أعضاء الفريق من ال…" at bounding box center [901, 354] width 13 height 13
radio input "true"
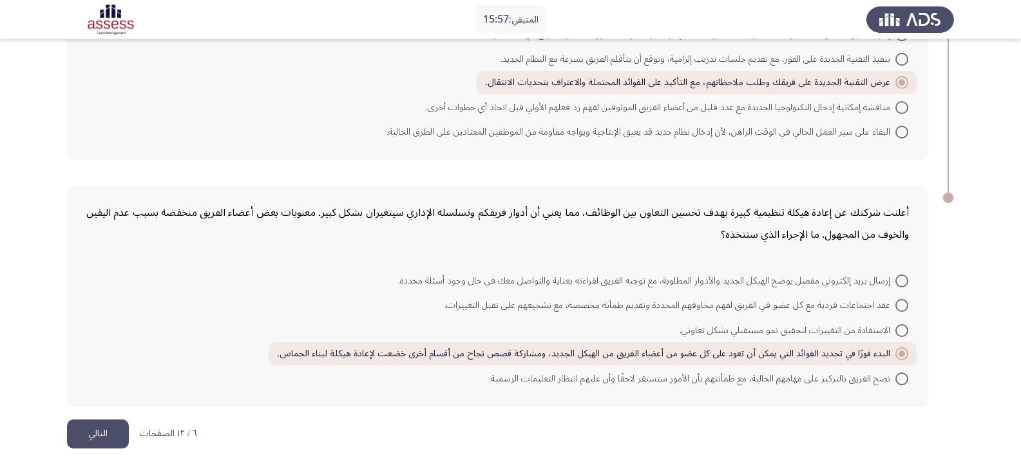
click at [90, 432] on button "التالي" at bounding box center [98, 433] width 62 height 29
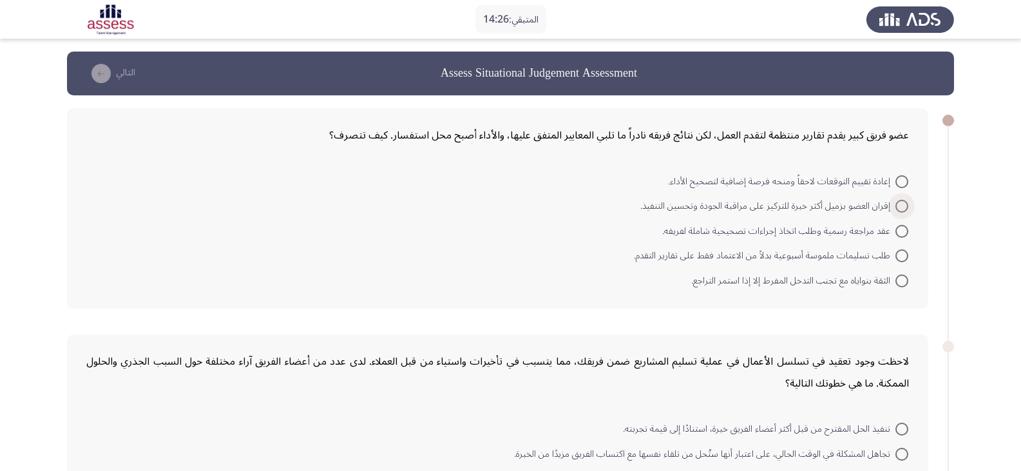
click at [900, 204] on span at bounding box center [901, 206] width 13 height 13
click at [900, 204] on input "إقران العضو بزميل أكثر خبرة للتركيز على مراقبة الجودة وتحسين التنفيذ." at bounding box center [901, 206] width 13 height 13
radio input "true"
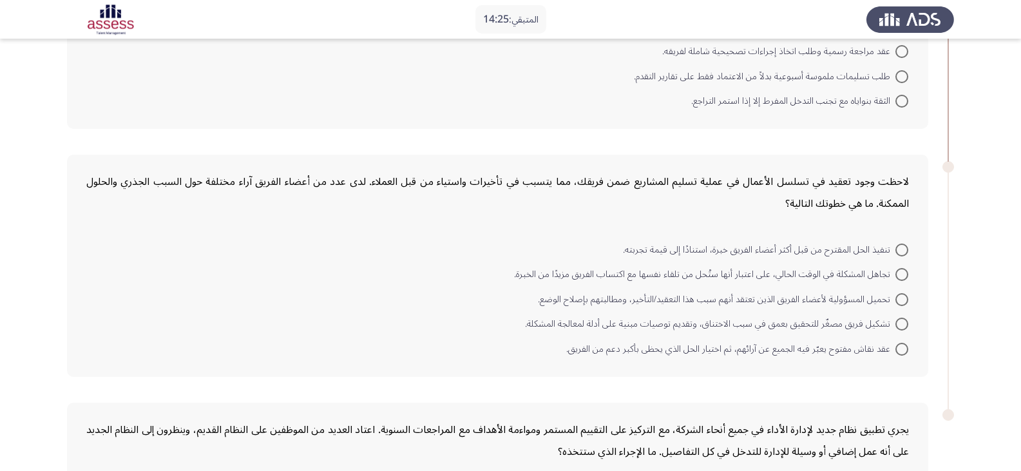
scroll to position [193, 0]
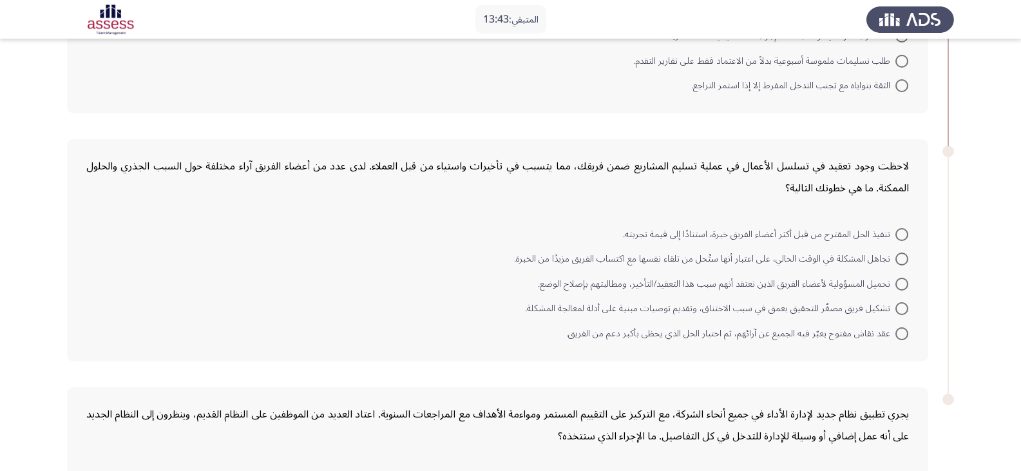
click at [904, 305] on span at bounding box center [901, 308] width 13 height 13
click at [904, 305] on input "تشكيل فريق مصغّر للتحقيق بعمق في سبب الاختناق، وتقديم توصيات مبنية على أدلة لمع…" at bounding box center [901, 308] width 13 height 13
radio input "true"
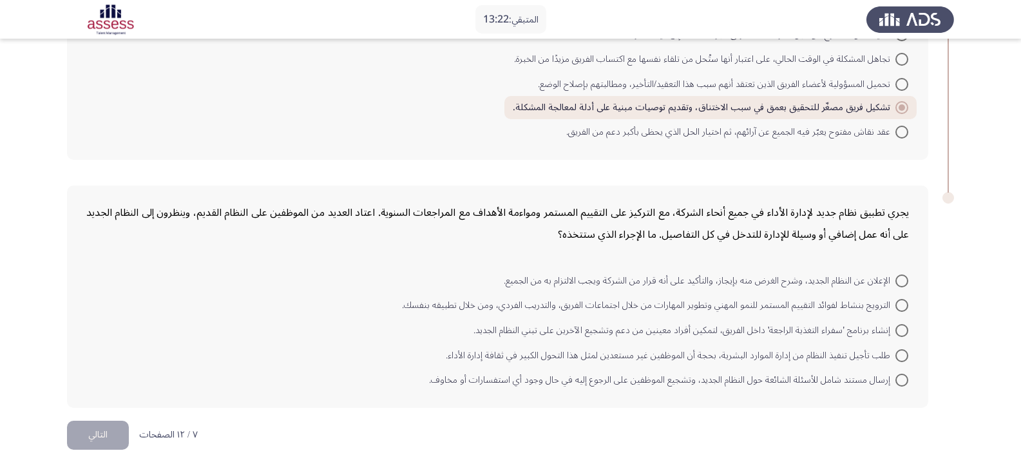
scroll to position [394, 0]
click at [903, 375] on span at bounding box center [901, 378] width 13 height 13
click at [903, 375] on input "إرسال مستند شامل للأسئلة الشائعة حول النظام الجديد، وتشجيع الموظفين على الرجوع …" at bounding box center [901, 378] width 13 height 13
radio input "true"
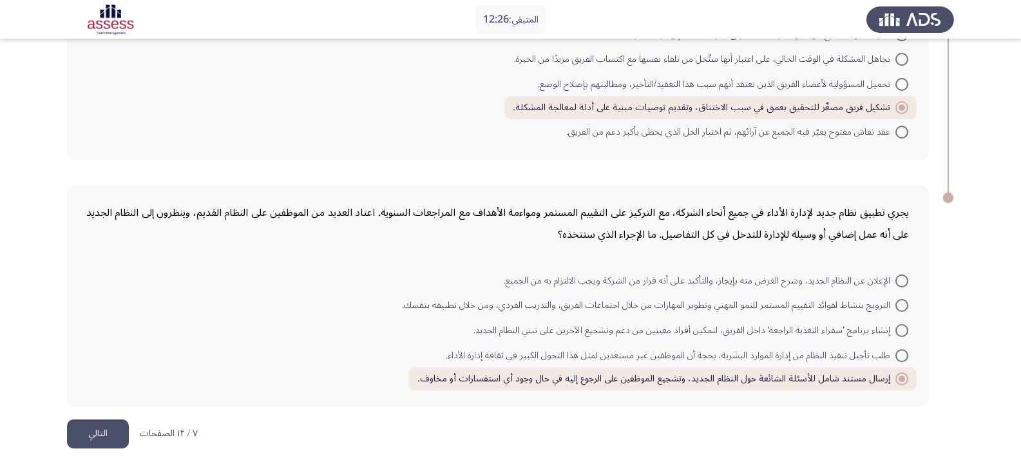
click at [99, 434] on button "التالي" at bounding box center [98, 433] width 62 height 29
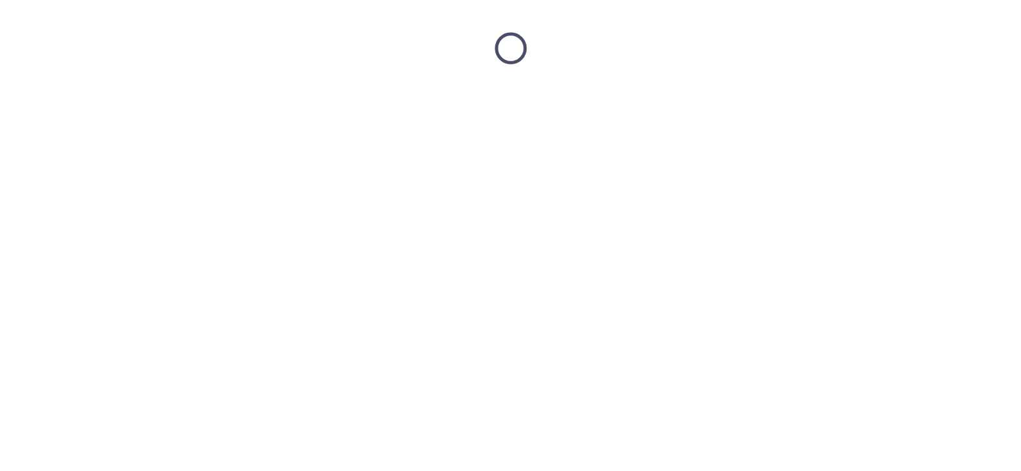
scroll to position [0, 0]
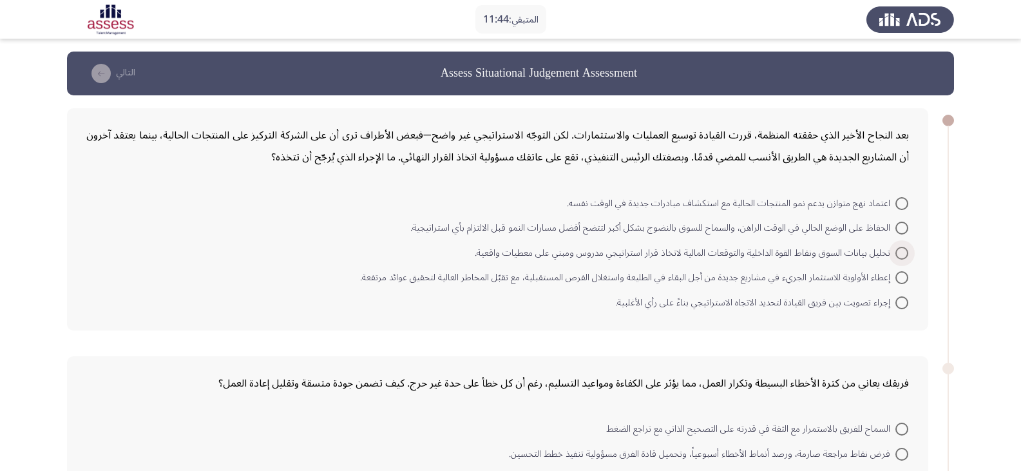
click at [901, 254] on span at bounding box center [901, 253] width 13 height 13
click at [901, 254] on input "تحليل بيانات السوق ونقاط القوة الداخلية والتوقعات المالية لاتخاذ قرار استراتيجي…" at bounding box center [901, 253] width 13 height 13
radio input "true"
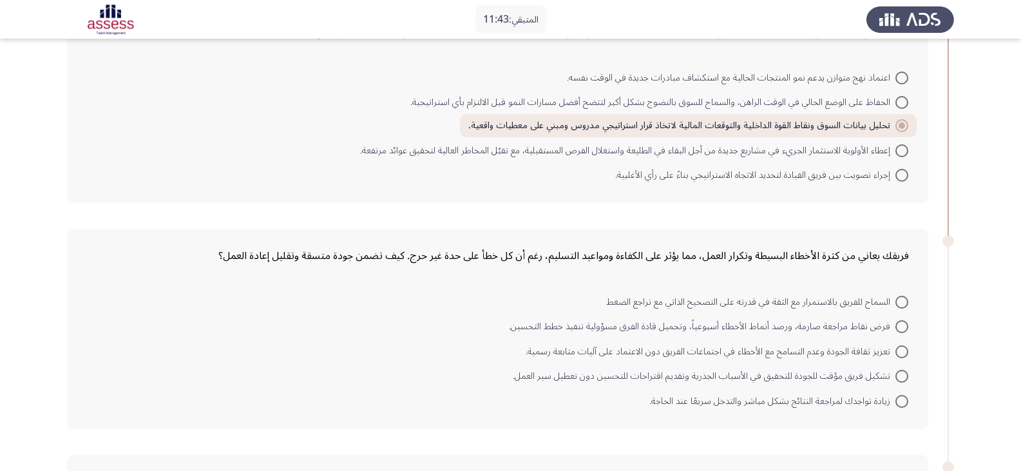
scroll to position [129, 0]
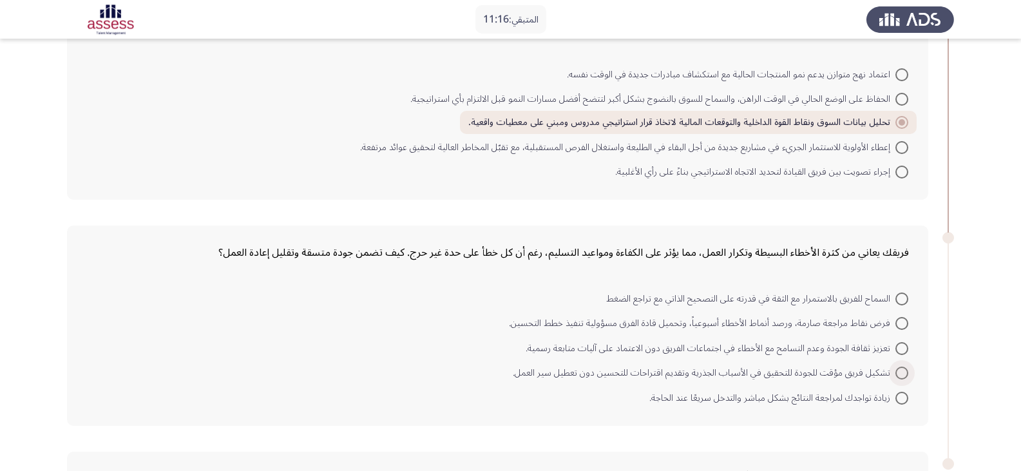
click at [902, 374] on span at bounding box center [901, 372] width 13 height 13
click at [902, 374] on input "تشكيل فريق مؤقت للجودة للتحقيق في الأسباب الجذرية وتقديم اقتراحات للتحسين دون ت…" at bounding box center [901, 372] width 13 height 13
radio input "true"
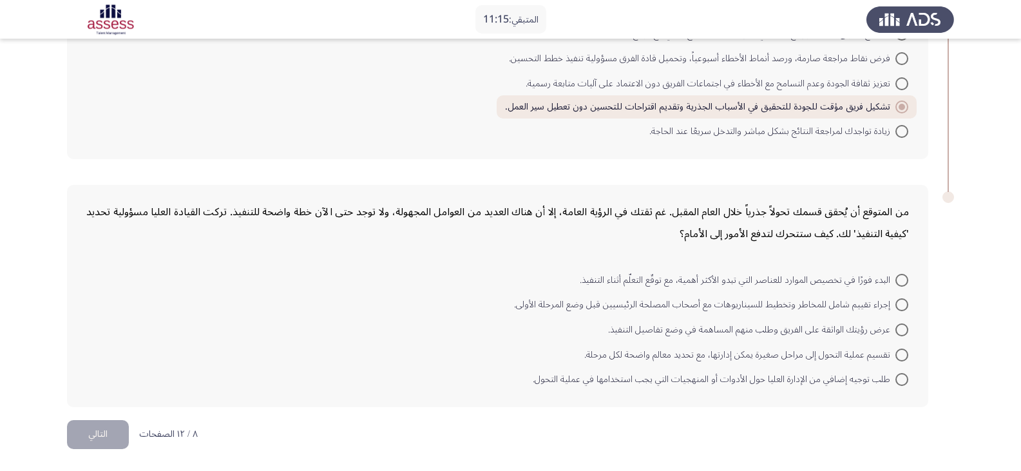
scroll to position [394, 0]
click at [900, 355] on span at bounding box center [901, 354] width 13 height 13
click at [900, 355] on input "تقسيم عملية التحول إلى مراحل صغيرة يمكن إدارتها، مع تحديد معالم واضحة لكل مرحلة." at bounding box center [901, 354] width 13 height 13
radio input "true"
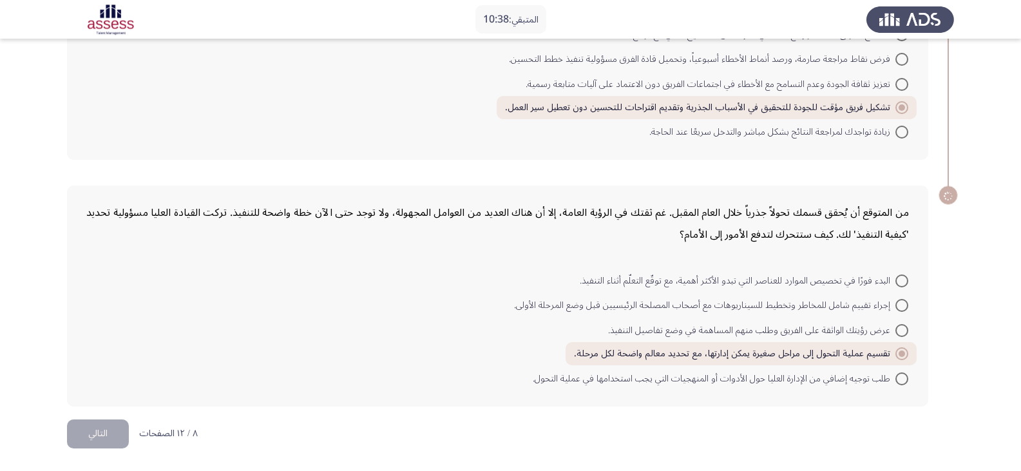
scroll to position [393, 0]
click at [109, 431] on button "التالي" at bounding box center [98, 433] width 62 height 29
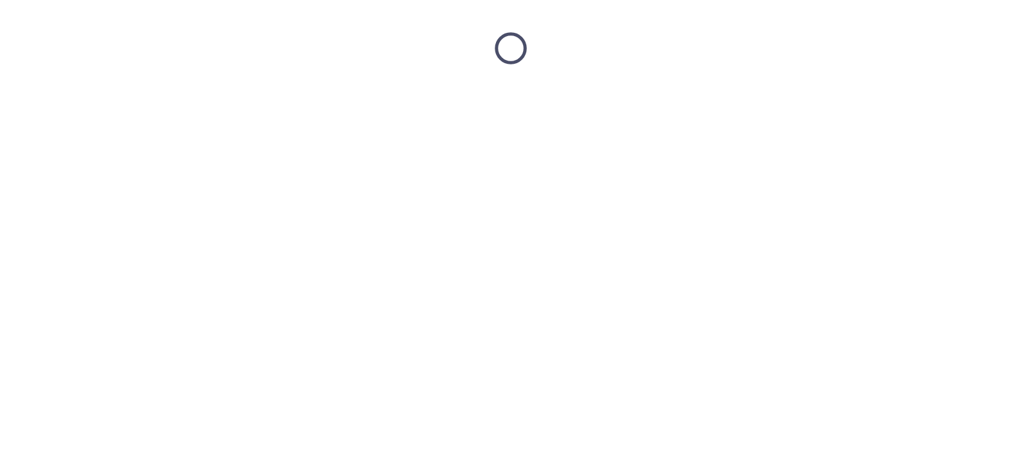
scroll to position [0, 0]
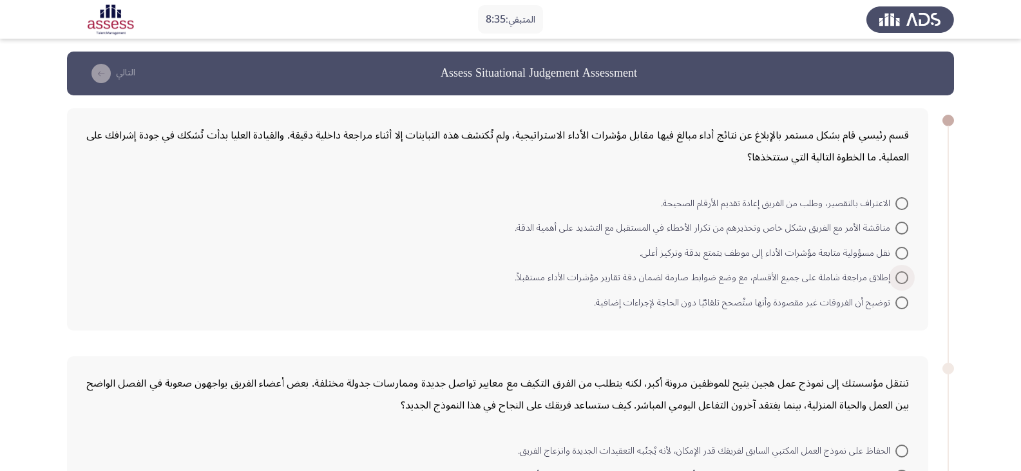
click at [905, 275] on span at bounding box center [901, 277] width 13 height 13
click at [905, 275] on input "إطلاق مراجعة شاملة على جميع الأقسام، مع وضع ضوابط صارمة لضمان دقة تقارير مؤشرات…" at bounding box center [901, 277] width 13 height 13
radio input "true"
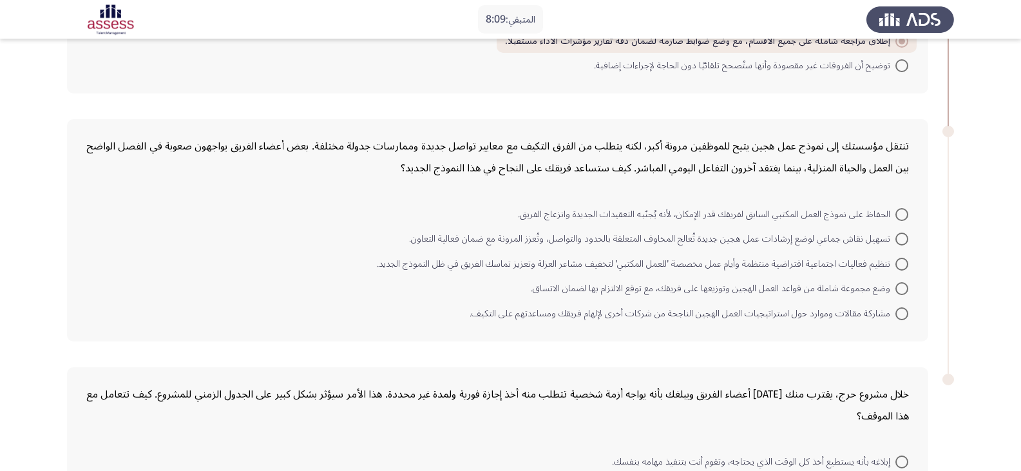
scroll to position [258, 0]
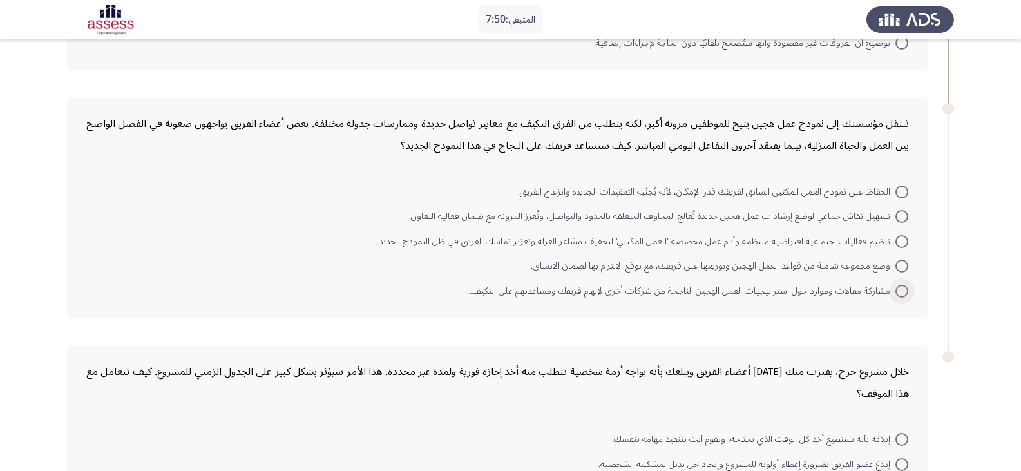
click at [900, 287] on span at bounding box center [901, 291] width 13 height 13
click at [900, 287] on input "مشاركة مقالات وموارد حول استراتيجيات العمل الهجين الناجحة من شركات أخرى لإلهام …" at bounding box center [901, 291] width 13 height 13
radio input "true"
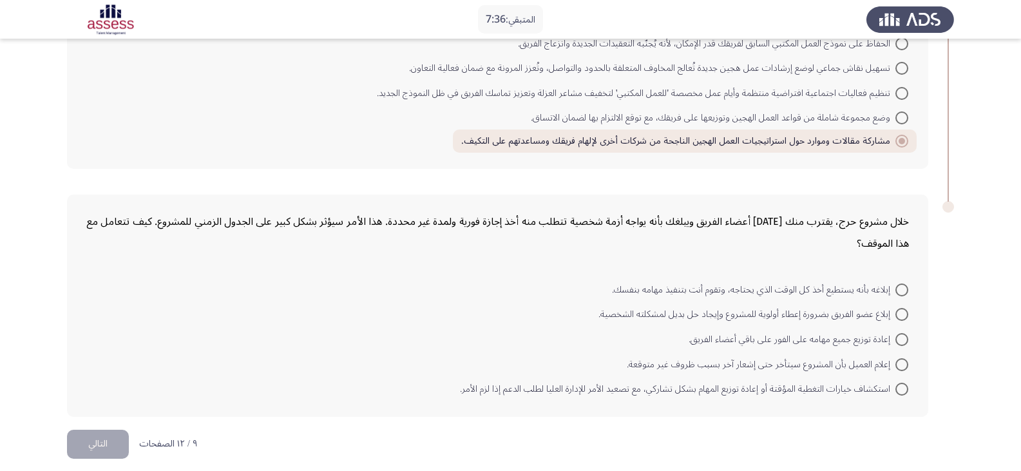
scroll to position [416, 0]
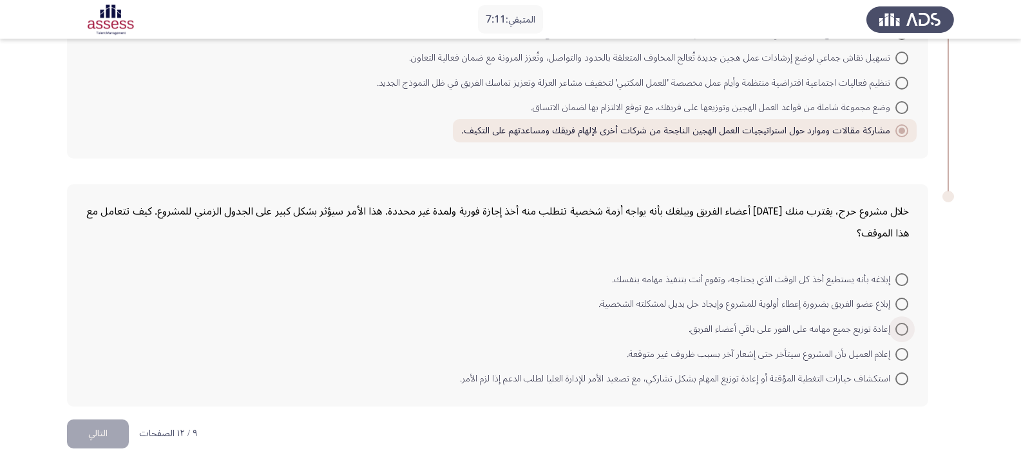
click at [904, 326] on span at bounding box center [901, 329] width 13 height 13
click at [904, 326] on input "إعادة توزيع جميع مهامه على الفور على باقي أعضاء الفريق." at bounding box center [901, 329] width 13 height 13
radio input "true"
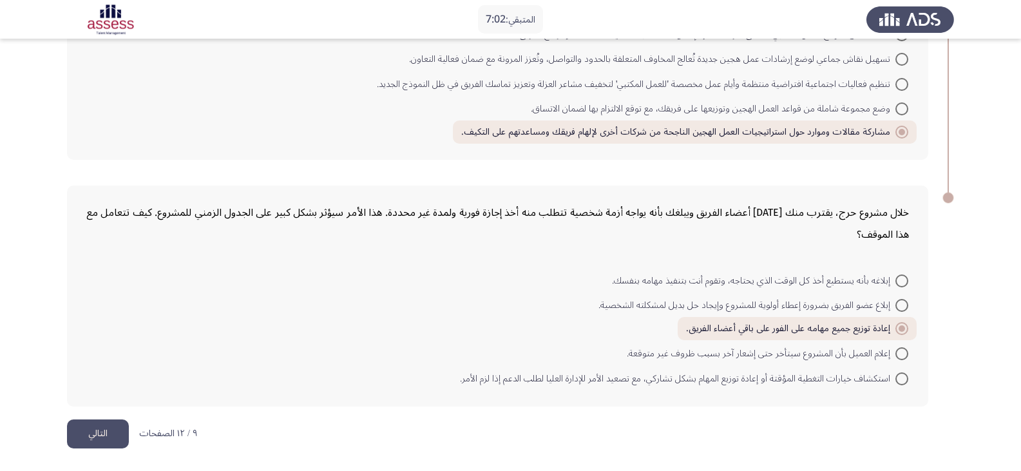
click at [93, 437] on button "التالي" at bounding box center [98, 433] width 62 height 29
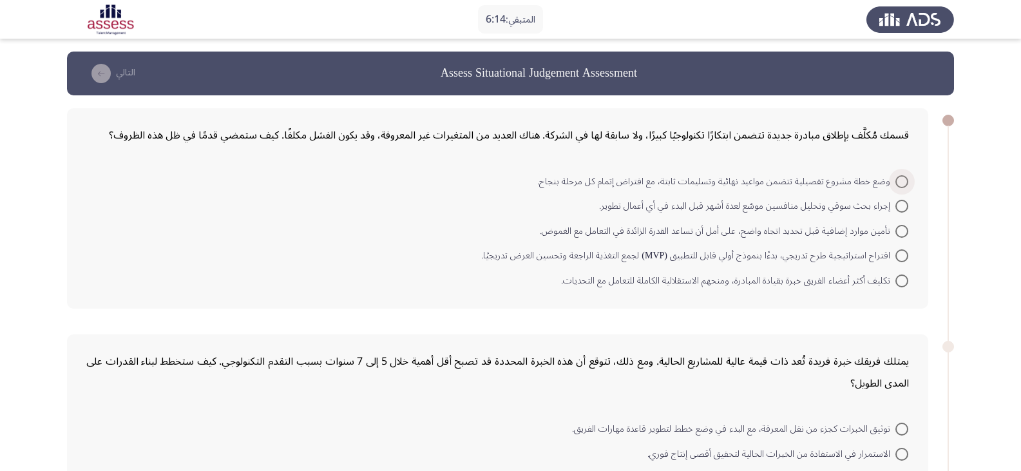
click at [903, 179] on span at bounding box center [901, 181] width 13 height 13
click at [903, 179] on input "وضع خطة مشروع تفصيلية تتضمن مواعيد نهائية وتسليمات ثابتة، مع افتراض إتمام كل مر…" at bounding box center [901, 181] width 13 height 13
radio input "true"
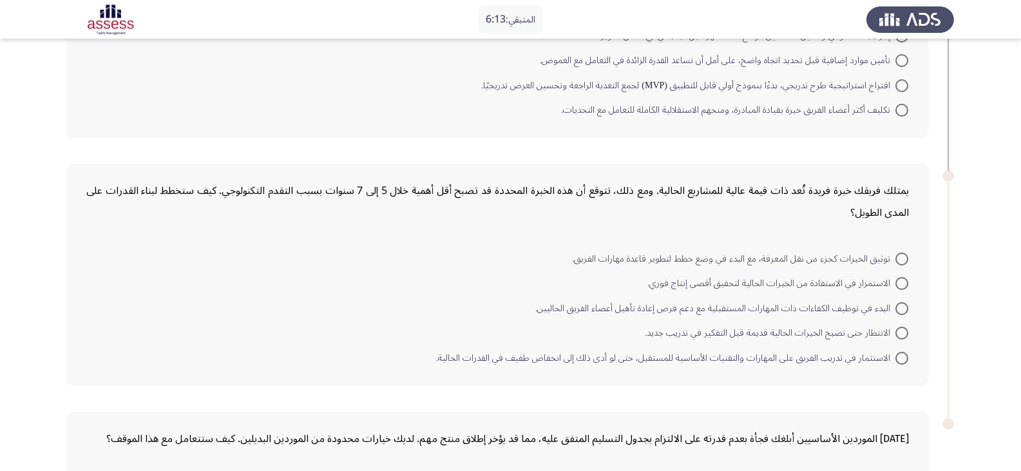
scroll to position [193, 0]
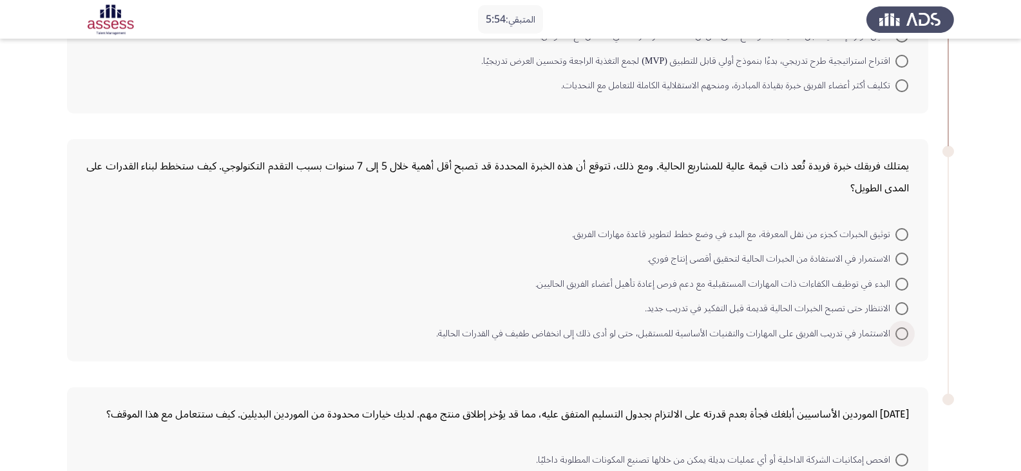
click at [904, 333] on span at bounding box center [901, 333] width 13 height 13
click at [904, 333] on input "الاستثمار في تدريب الفريق على المهارات والتقنيات الأساسية للمستقبل، حتى لو أدى …" at bounding box center [901, 333] width 13 height 13
radio input "true"
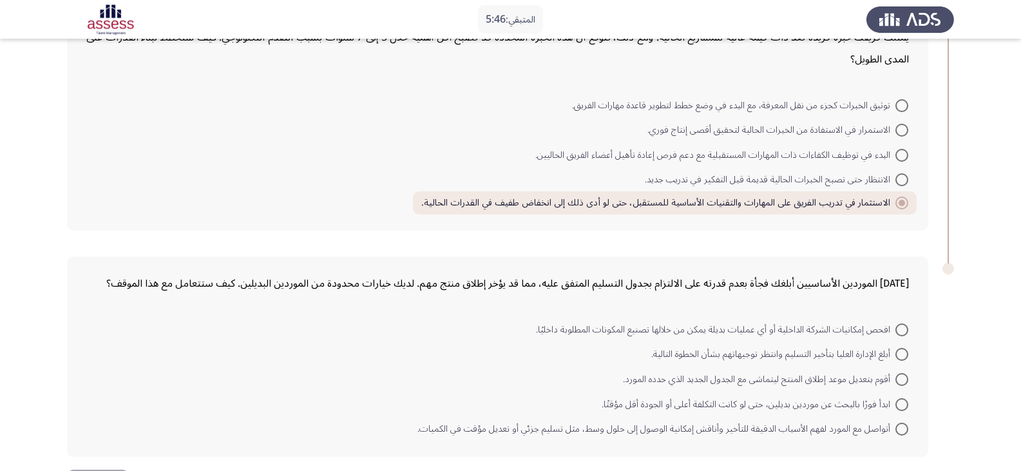
scroll to position [372, 0]
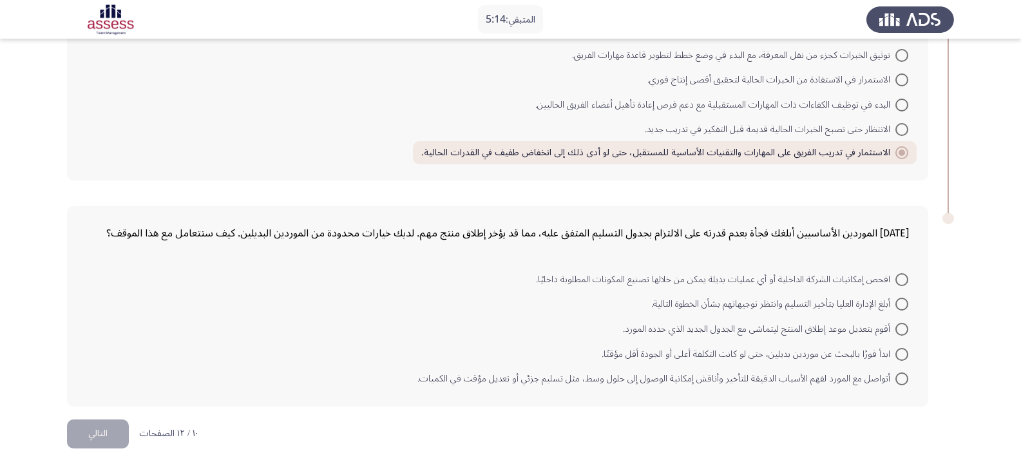
click at [902, 377] on span at bounding box center [901, 378] width 13 height 13
click at [902, 377] on input "أتواصل مع المورد لفهم الأسباب الدقيقة للتأخير وأناقش إمكانية الوصول إلى حلول وس…" at bounding box center [901, 378] width 13 height 13
radio input "true"
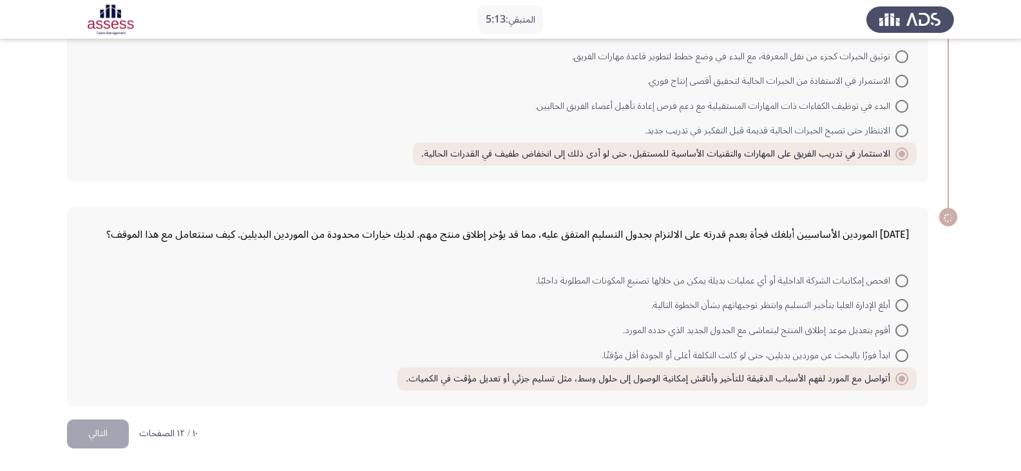
scroll to position [371, 0]
click at [95, 440] on button "التالي" at bounding box center [98, 433] width 62 height 29
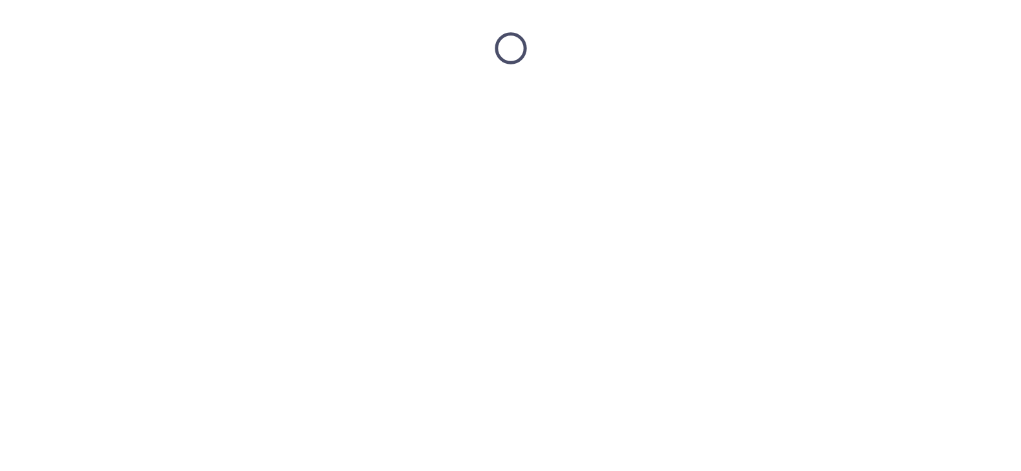
scroll to position [0, 0]
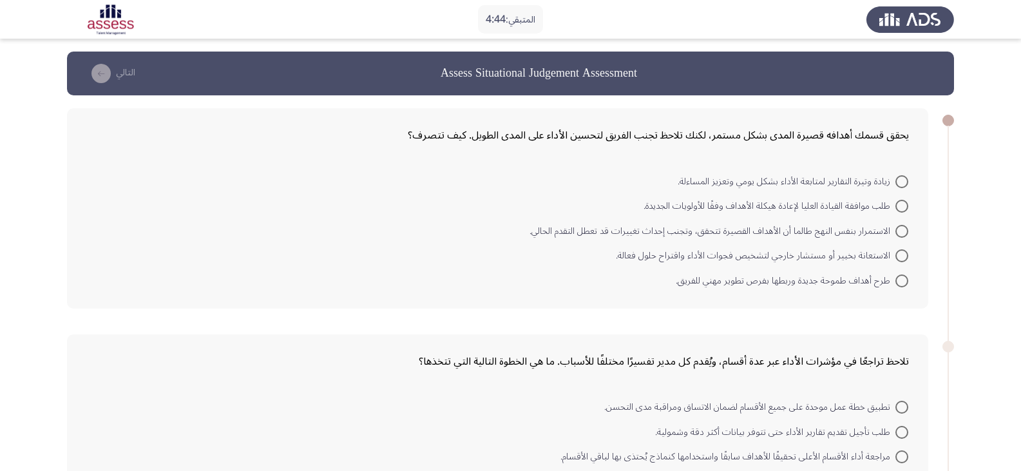
click at [900, 280] on span at bounding box center [901, 280] width 13 height 13
click at [900, 280] on input "طرح أهداف طموحة جديدة وربطها بفرص تطوير مهني للفريق." at bounding box center [901, 280] width 13 height 13
radio input "true"
click at [902, 256] on span at bounding box center [901, 255] width 13 height 13
click at [902, 256] on input "الاستعانة بخبير أو مستشار خارجي لتشخيص فجوات الأداء واقتراح حلول فعالة." at bounding box center [901, 255] width 13 height 13
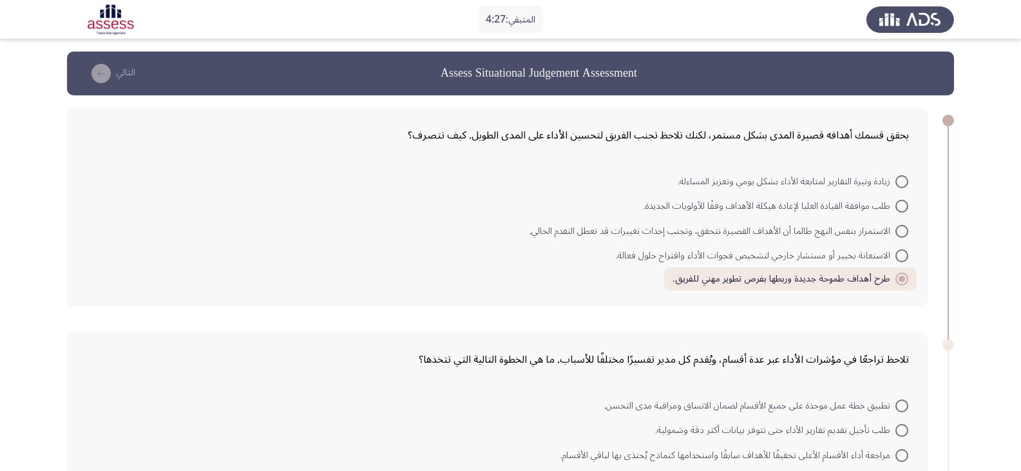
radio input "true"
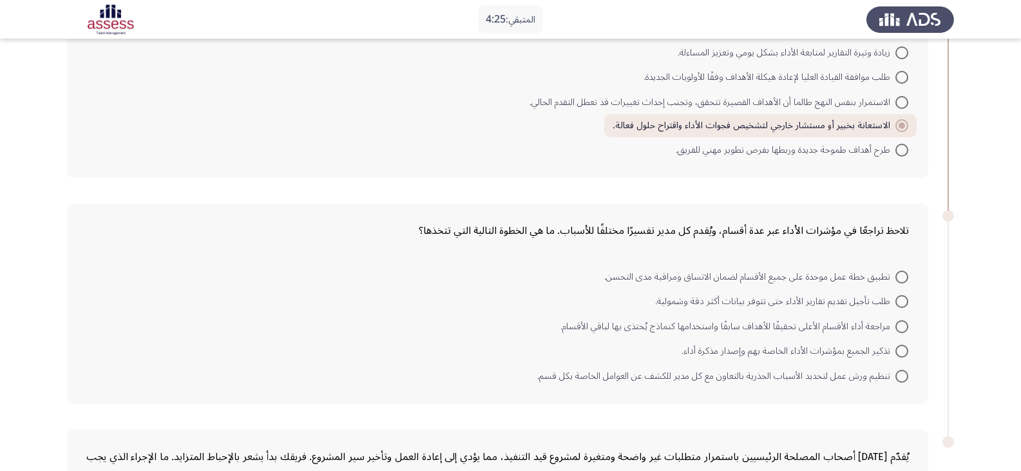
scroll to position [193, 0]
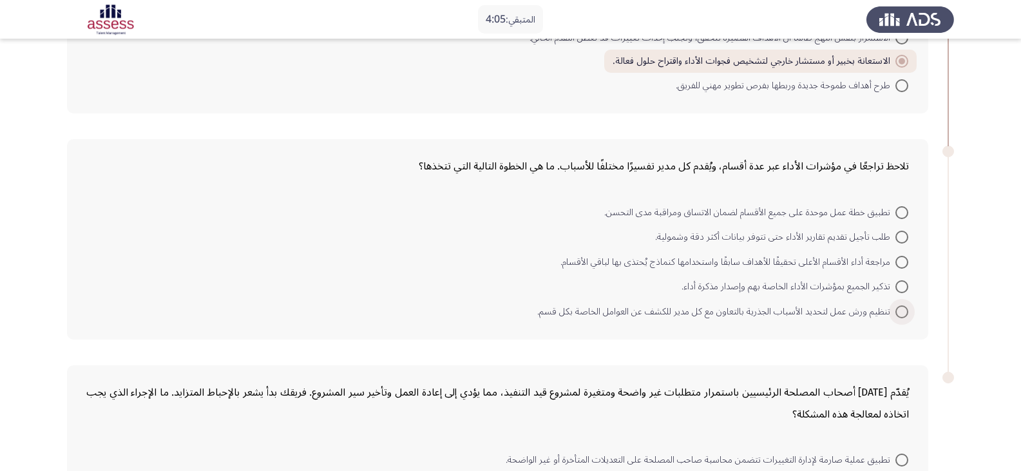
click at [904, 310] on span at bounding box center [901, 311] width 13 height 13
click at [904, 310] on input "تنظيم ورش عمل لتحديد الأسباب الجذرية بالتعاون مع كل مدير للكشف عن العوامل الخاص…" at bounding box center [901, 311] width 13 height 13
radio input "true"
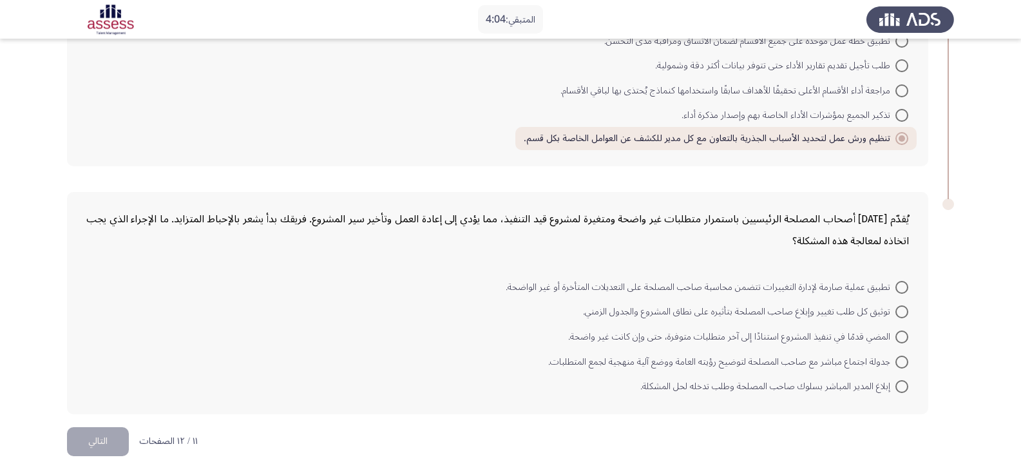
scroll to position [372, 0]
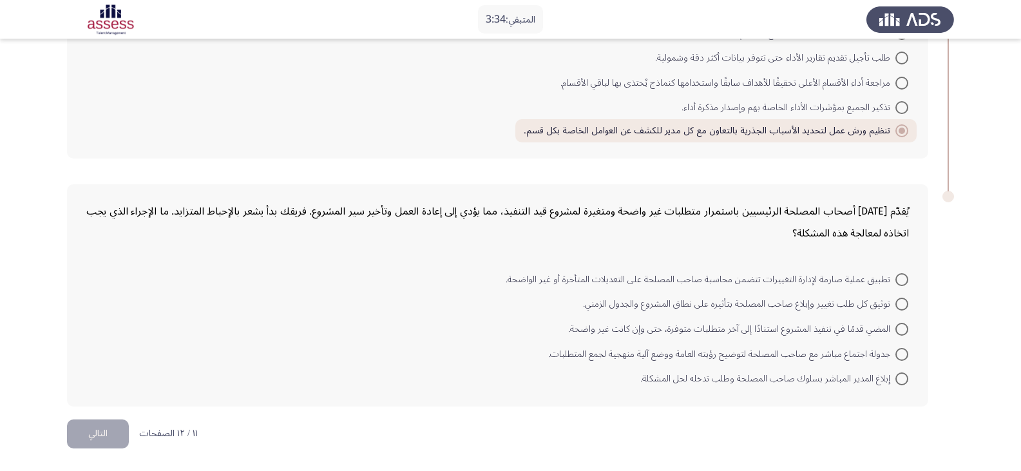
click at [899, 355] on span at bounding box center [901, 354] width 13 height 13
click at [899, 355] on input "جدولة اجتماع مباشر مع صاحب المصلحة لتوضيح رؤيته العامة ووضع آلية منهجية لجمع ال…" at bounding box center [901, 354] width 13 height 13
radio input "true"
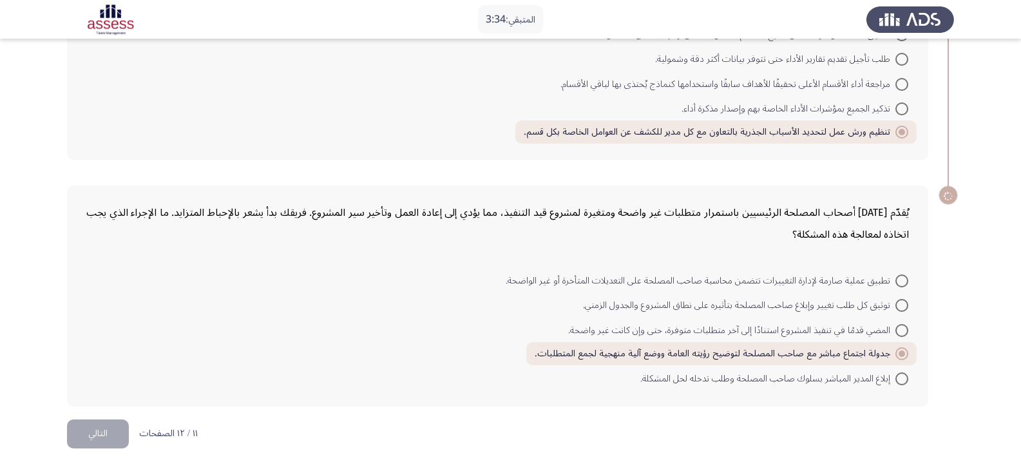
scroll to position [371, 0]
click at [98, 431] on button "التالي" at bounding box center [98, 433] width 62 height 29
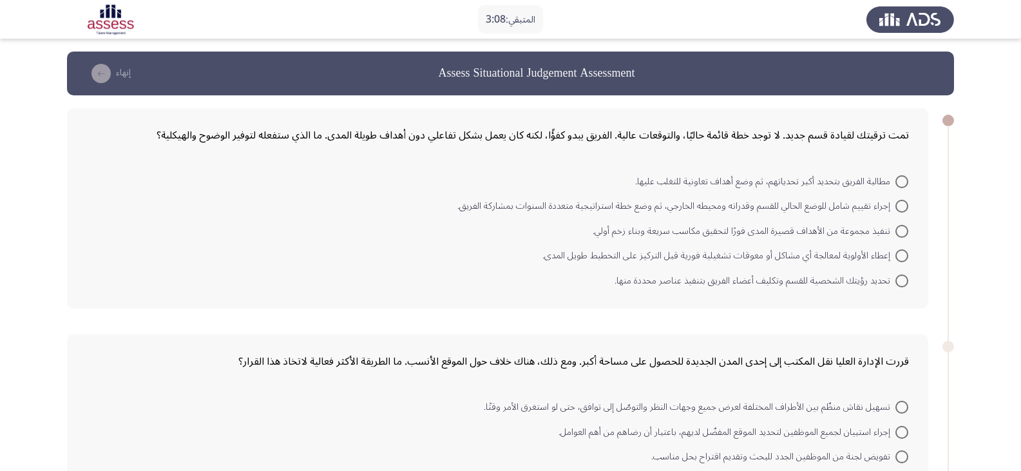
click at [898, 203] on span at bounding box center [901, 206] width 13 height 13
click at [898, 203] on input "إجراء تقييم شامل للوضع الحالي للقسم وقدراته ومحيطه الخارجي، ثم وضع خطة استراتيج…" at bounding box center [901, 206] width 13 height 13
radio input "true"
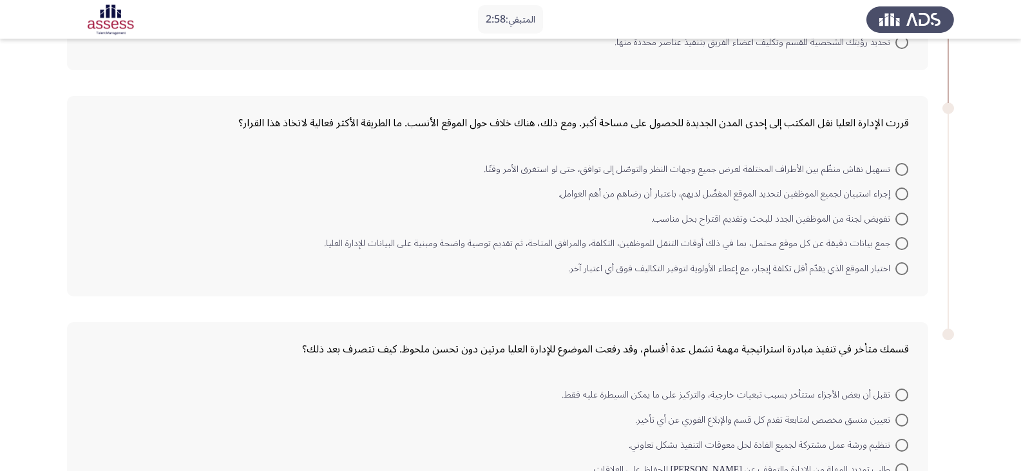
scroll to position [258, 0]
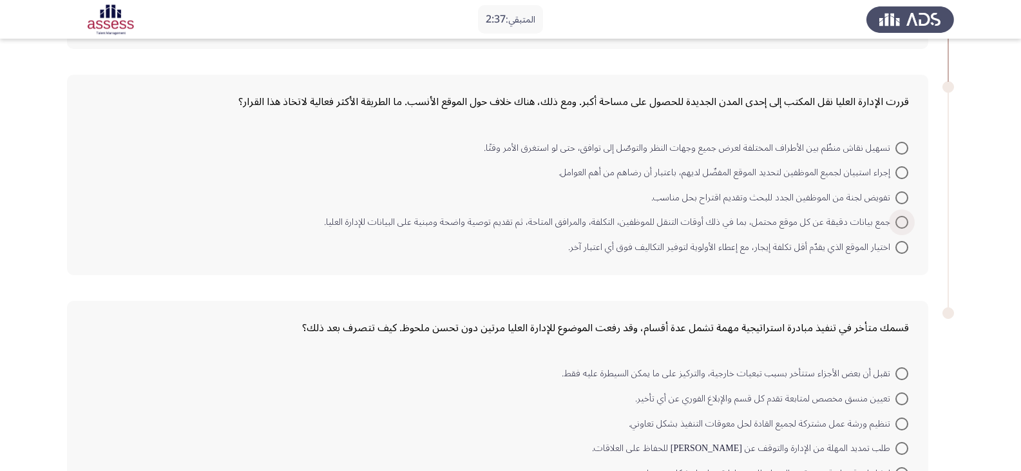
click at [901, 218] on span at bounding box center [901, 222] width 13 height 13
click at [901, 218] on input "جمع بيانات دقيقة عن كل موقع محتمل، بما في ذلك أوقات التنقل للموظفين، التكلفة، و…" at bounding box center [901, 222] width 13 height 13
radio input "true"
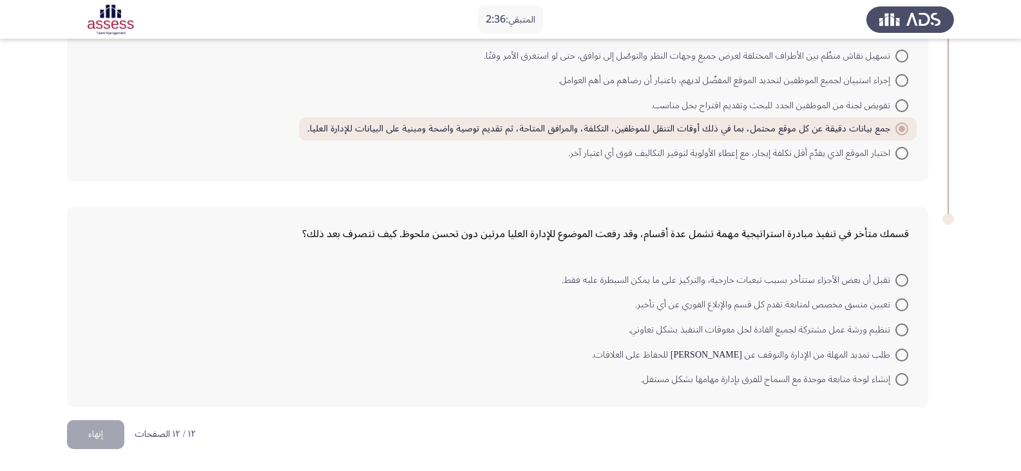
scroll to position [350, 0]
click at [906, 325] on span at bounding box center [901, 329] width 13 height 13
click at [906, 325] on input "تنظيم ورشة عمل مشتركة لجميع القادة لحل معوقات التنفيذ بشكل تعاوني." at bounding box center [901, 329] width 13 height 13
radio input "true"
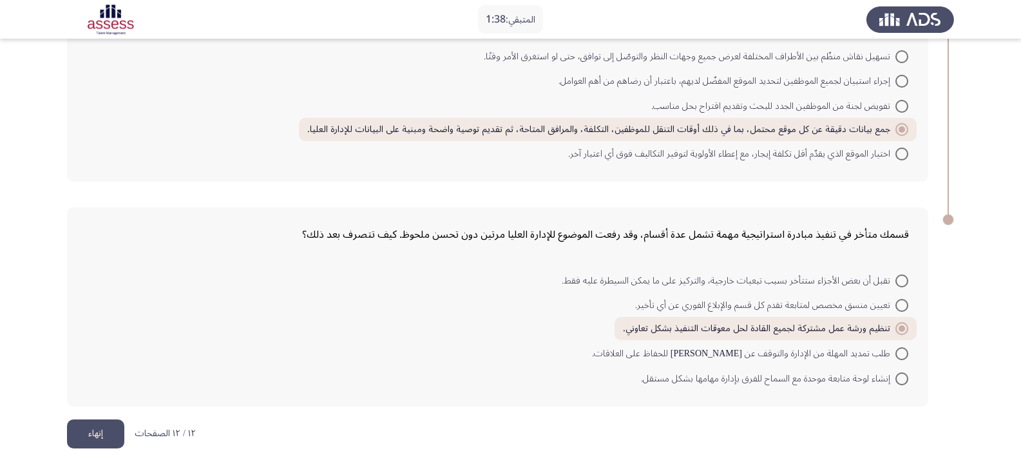
click at [99, 428] on button "إنهاء" at bounding box center [95, 433] width 57 height 29
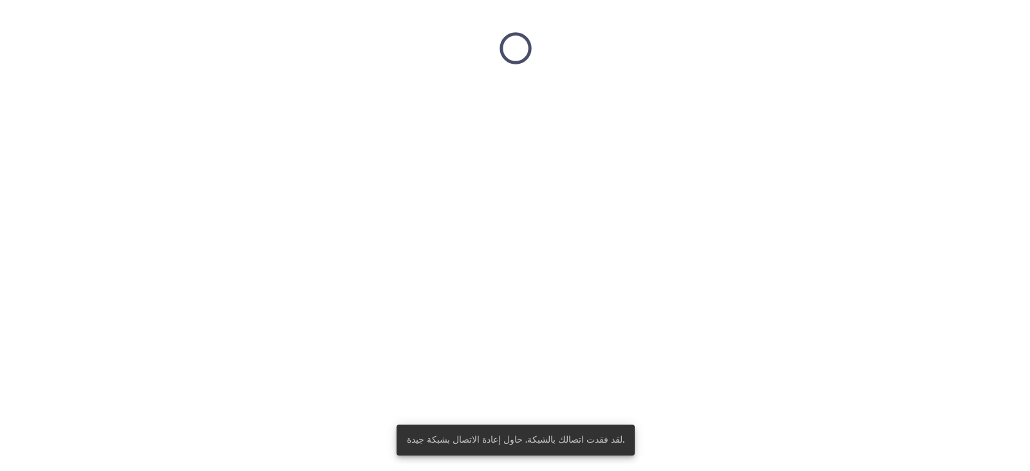
scroll to position [0, 0]
